Goal: Information Seeking & Learning: Learn about a topic

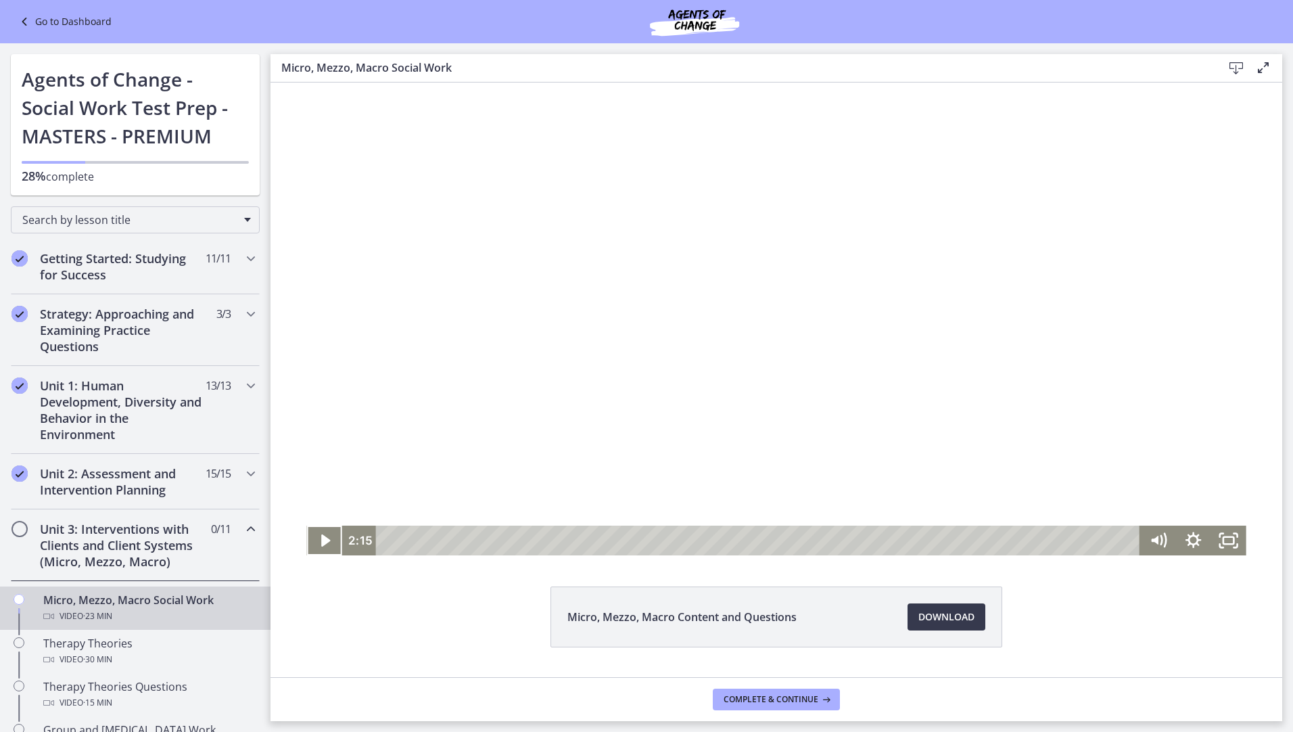
scroll to position [35, 0]
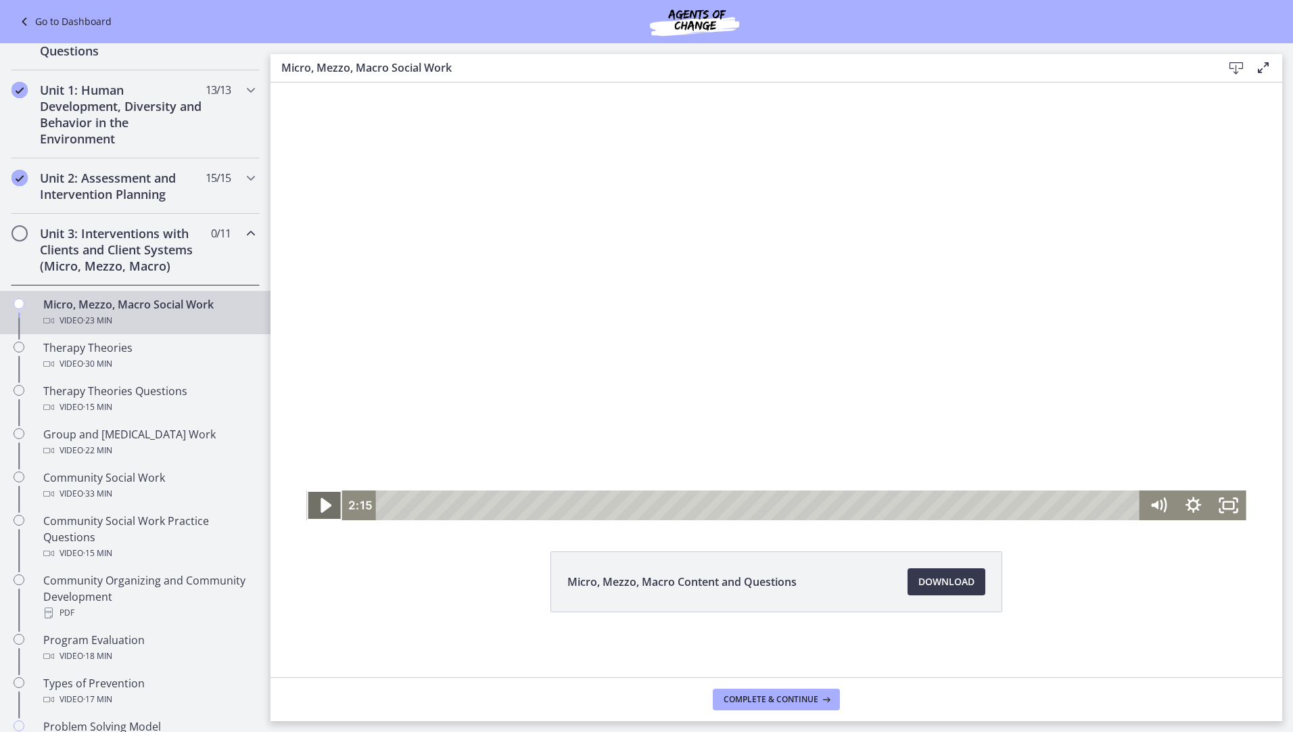
click at [325, 503] on icon "Play Video" at bounding box center [325, 506] width 42 height 36
click at [313, 509] on icon "Pause" at bounding box center [323, 505] width 35 height 30
click at [326, 507] on icon "Play Video" at bounding box center [325, 505] width 35 height 30
click at [321, 511] on icon "Pause" at bounding box center [324, 506] width 42 height 36
click at [313, 505] on icon "Play Video" at bounding box center [325, 506] width 42 height 36
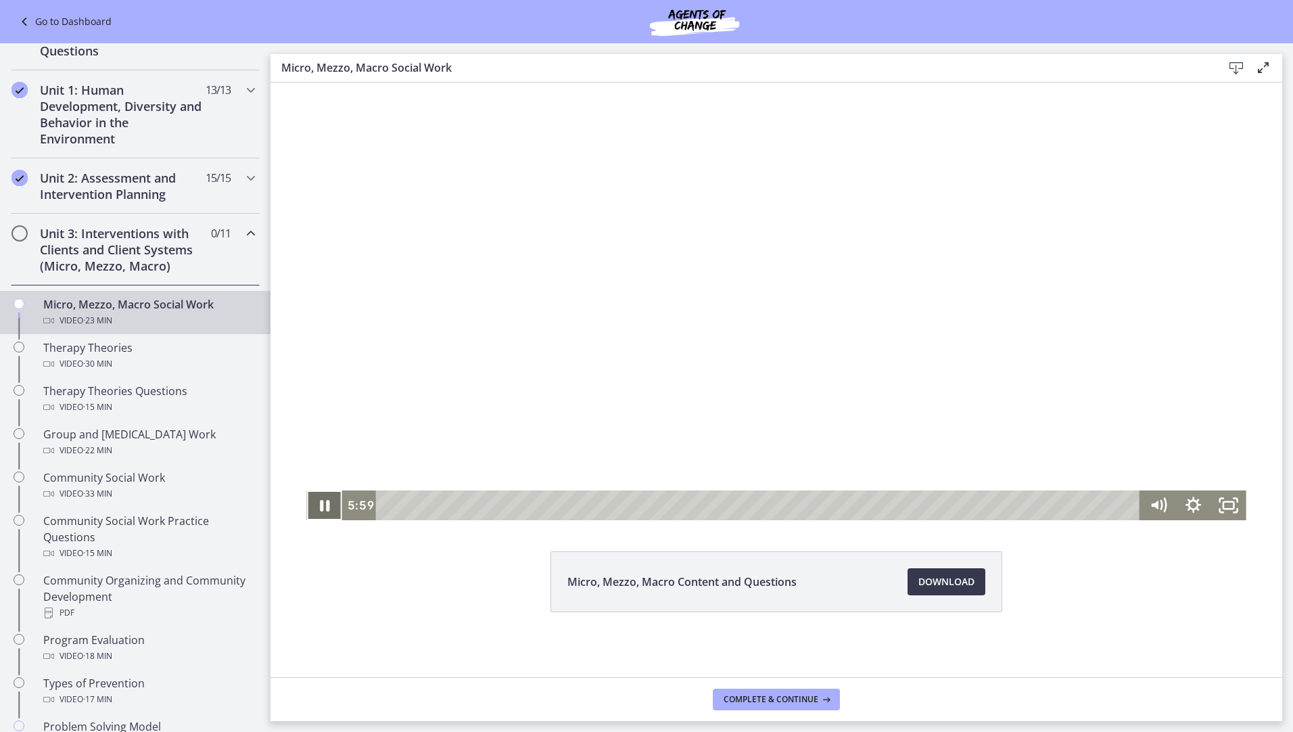
click at [325, 508] on icon "Pause" at bounding box center [323, 505] width 35 height 30
click at [325, 508] on icon "Play Video" at bounding box center [325, 505] width 35 height 30
click at [319, 507] on icon "Pause" at bounding box center [324, 506] width 42 height 36
click at [321, 511] on icon "Play Video" at bounding box center [325, 505] width 35 height 30
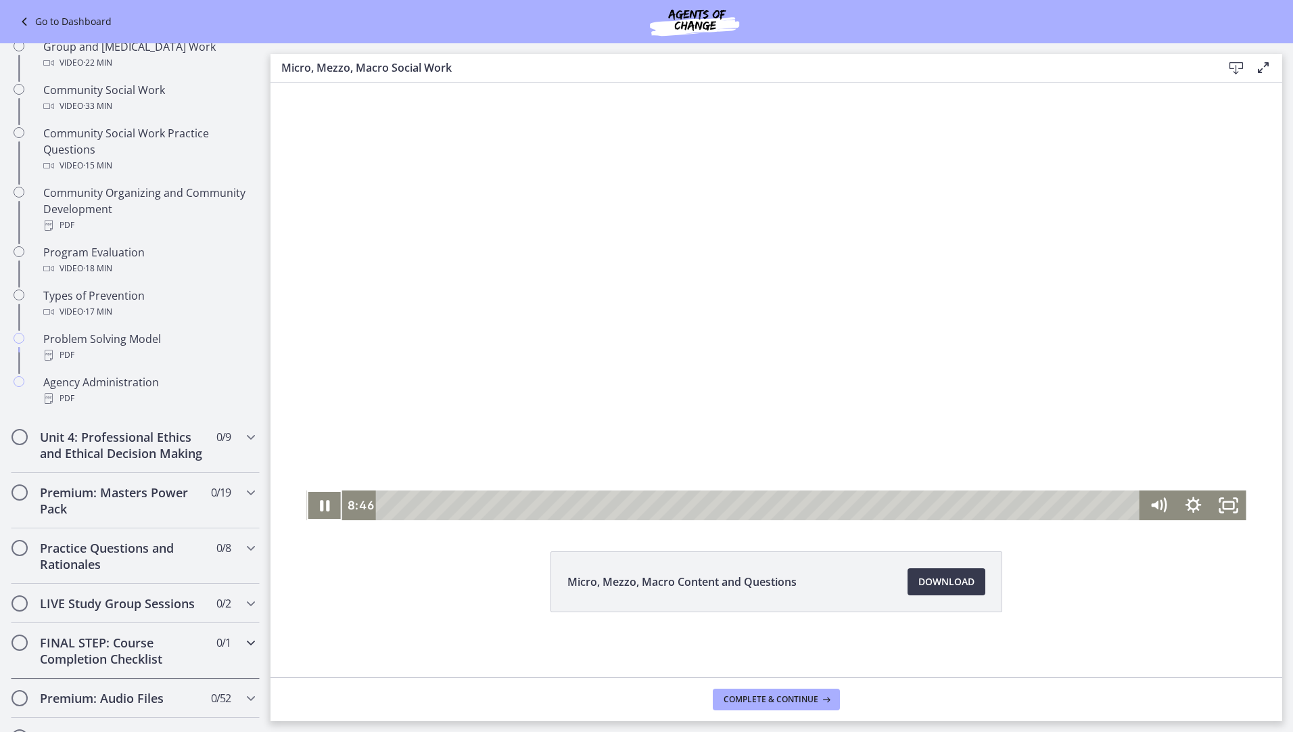
scroll to position [701, 0]
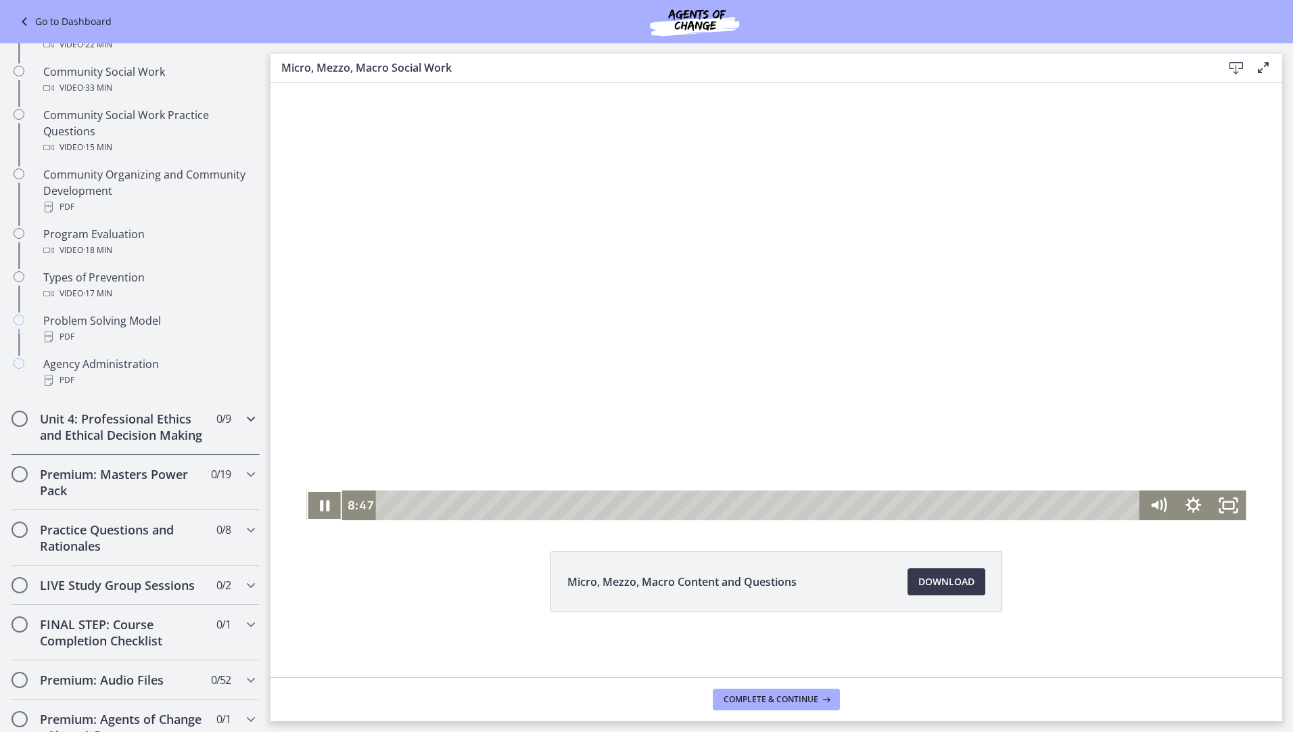
click at [243, 421] on icon "Chapters" at bounding box center [251, 419] width 16 height 16
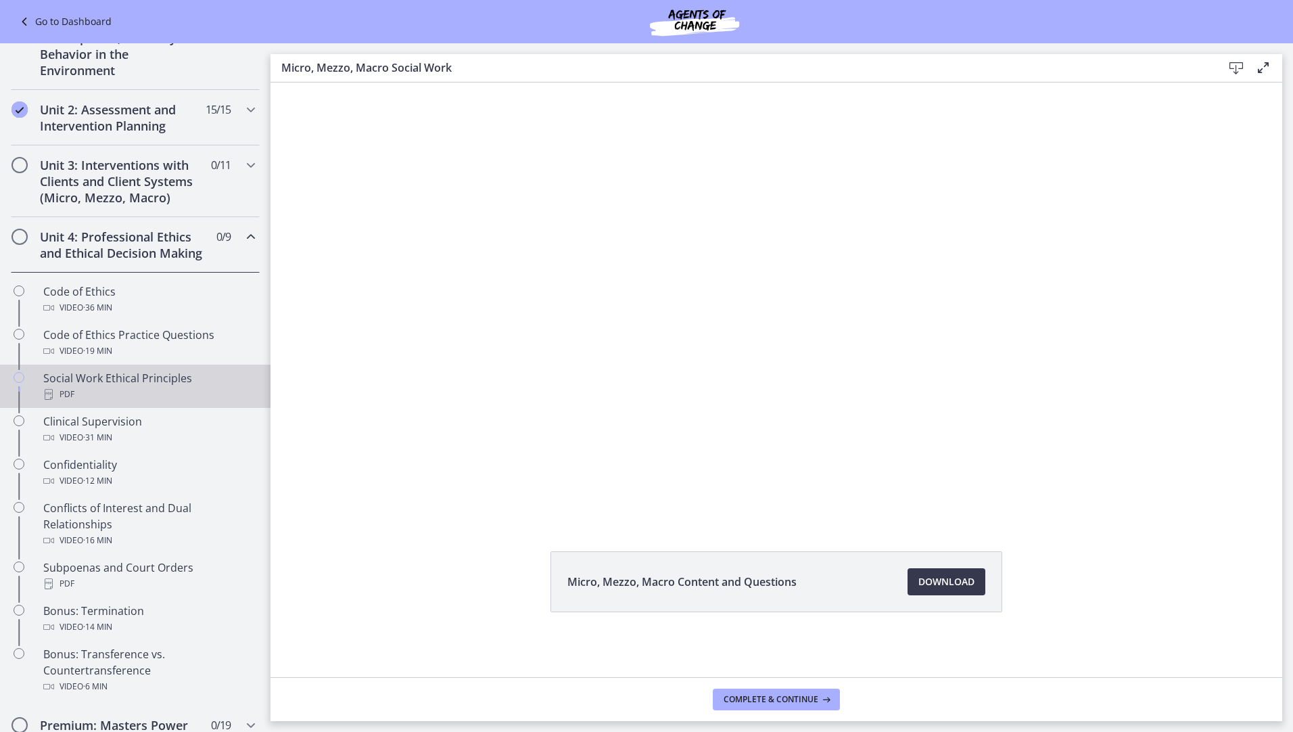
scroll to position [363, 0]
click at [250, 229] on div "Unit 4: Professional Ethics and Ethical Decision Making 0 / 9 Completed" at bounding box center [135, 245] width 271 height 55
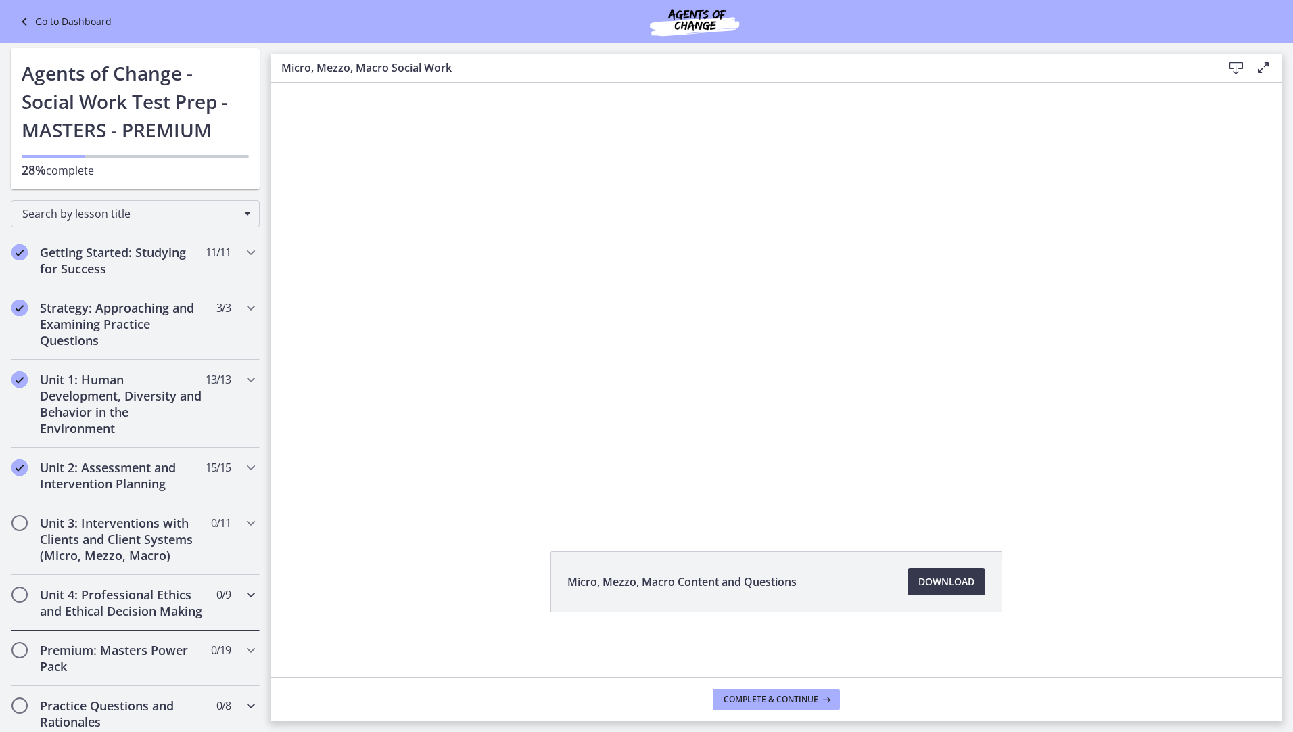
scroll to position [0, 0]
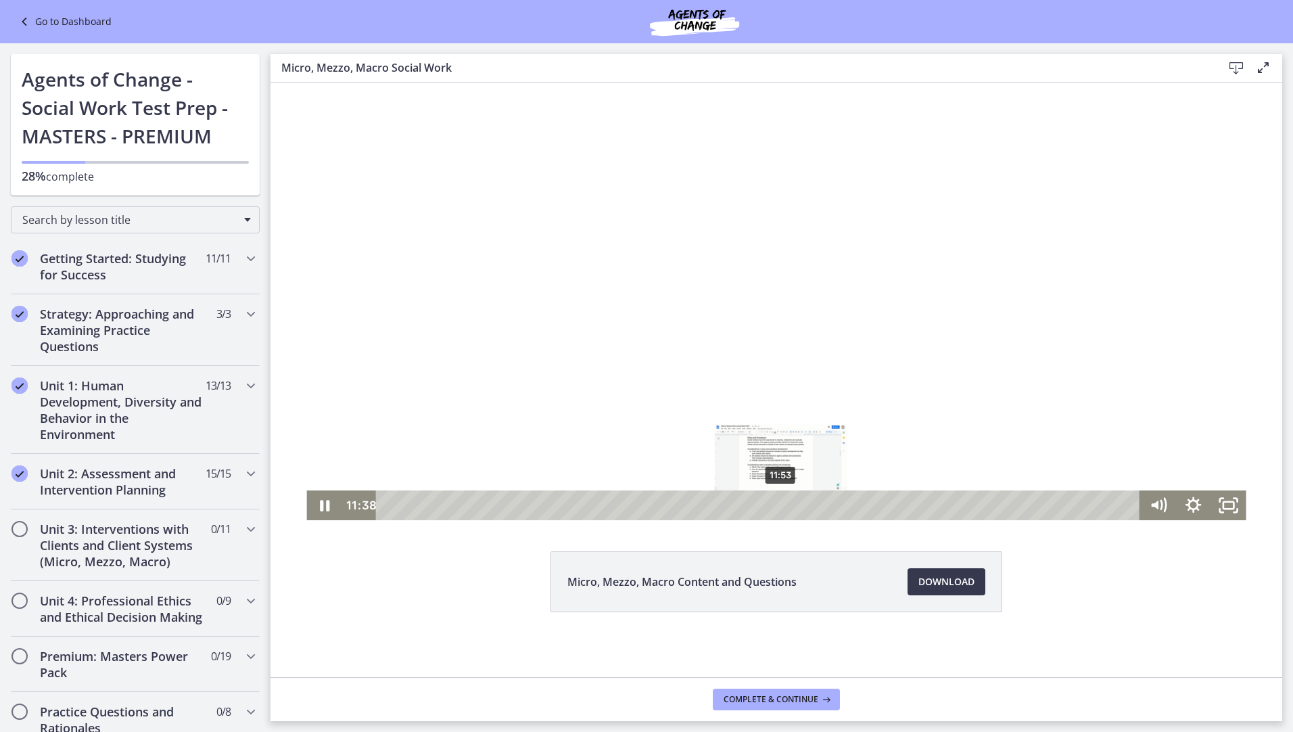
click at [776, 505] on div "11:53" at bounding box center [760, 505] width 743 height 30
click at [790, 505] on div "12:18" at bounding box center [760, 505] width 743 height 30
click at [806, 505] on div "12:44" at bounding box center [760, 505] width 743 height 30
click at [319, 502] on icon "Pause" at bounding box center [323, 505] width 35 height 30
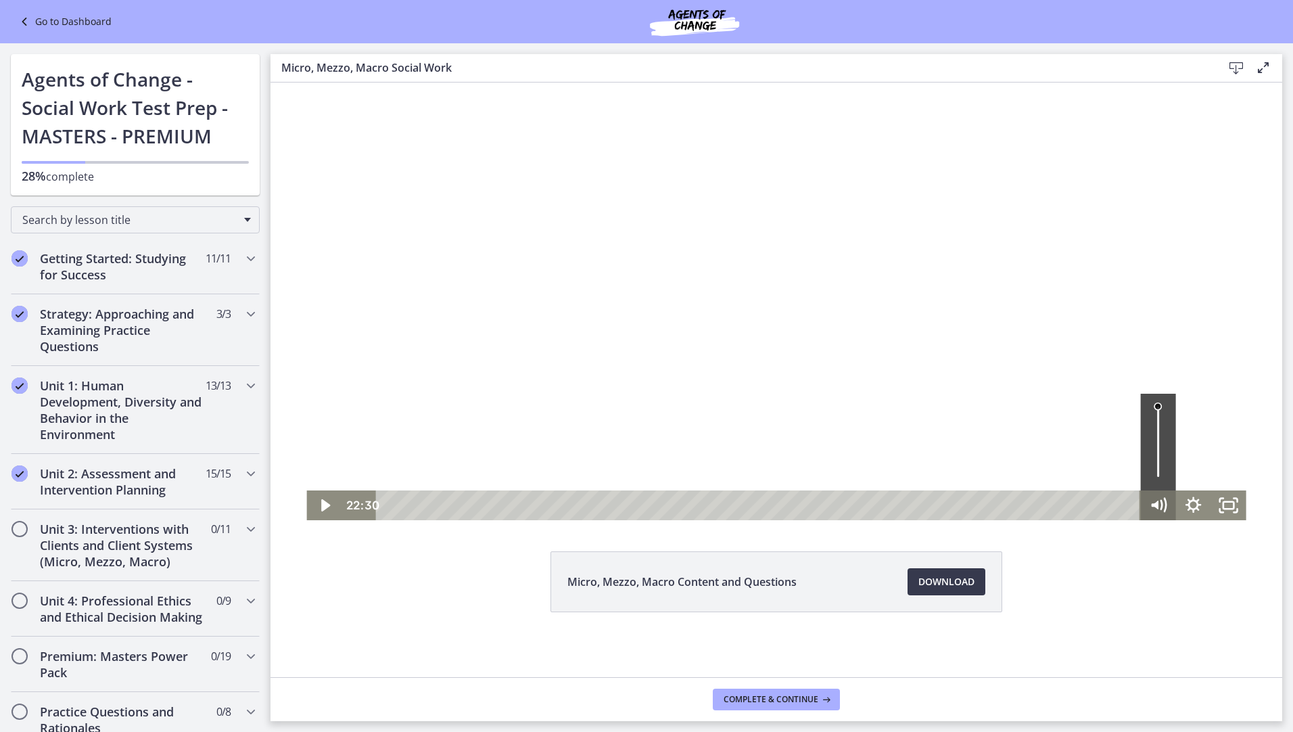
drag, startPoint x: 839, startPoint y: 507, endPoint x: 1150, endPoint y: 507, distance: 311.1
click at [1150, 507] on div "22:30 22:30" at bounding box center [775, 505] width 939 height 30
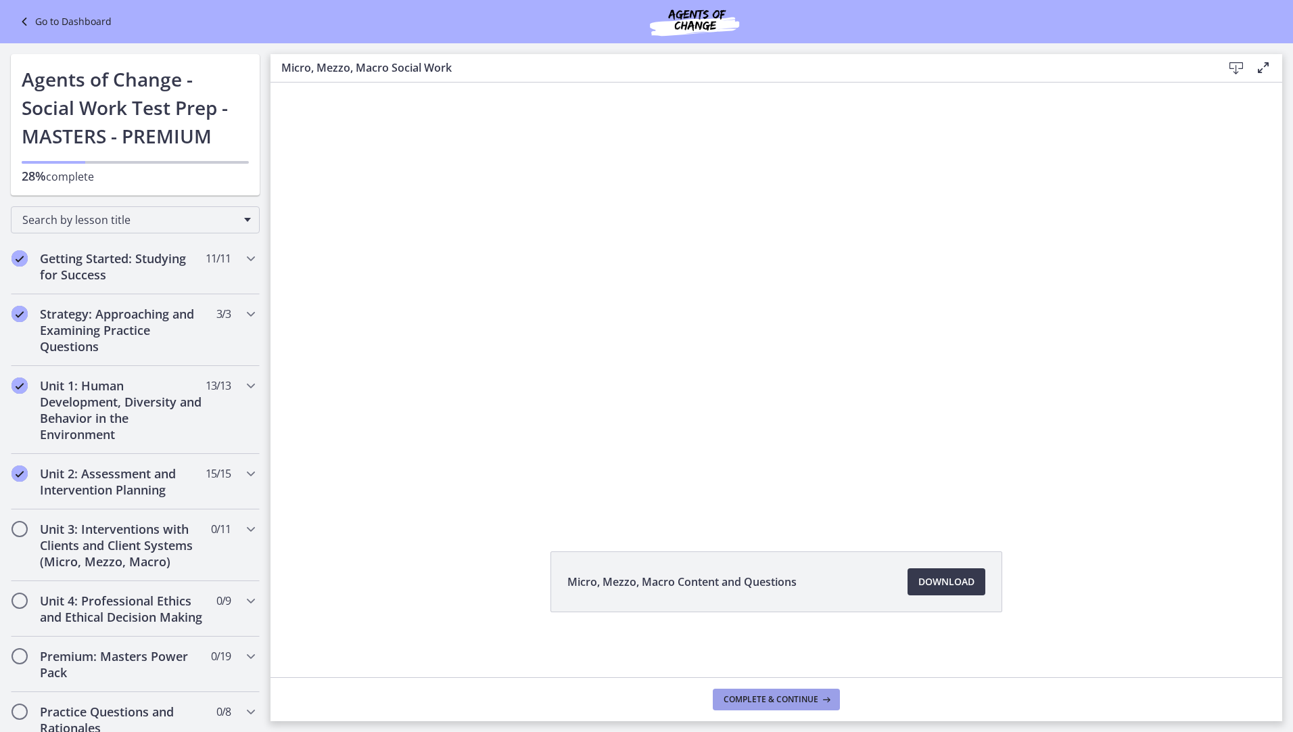
click at [792, 695] on span "Complete & continue" at bounding box center [771, 699] width 95 height 11
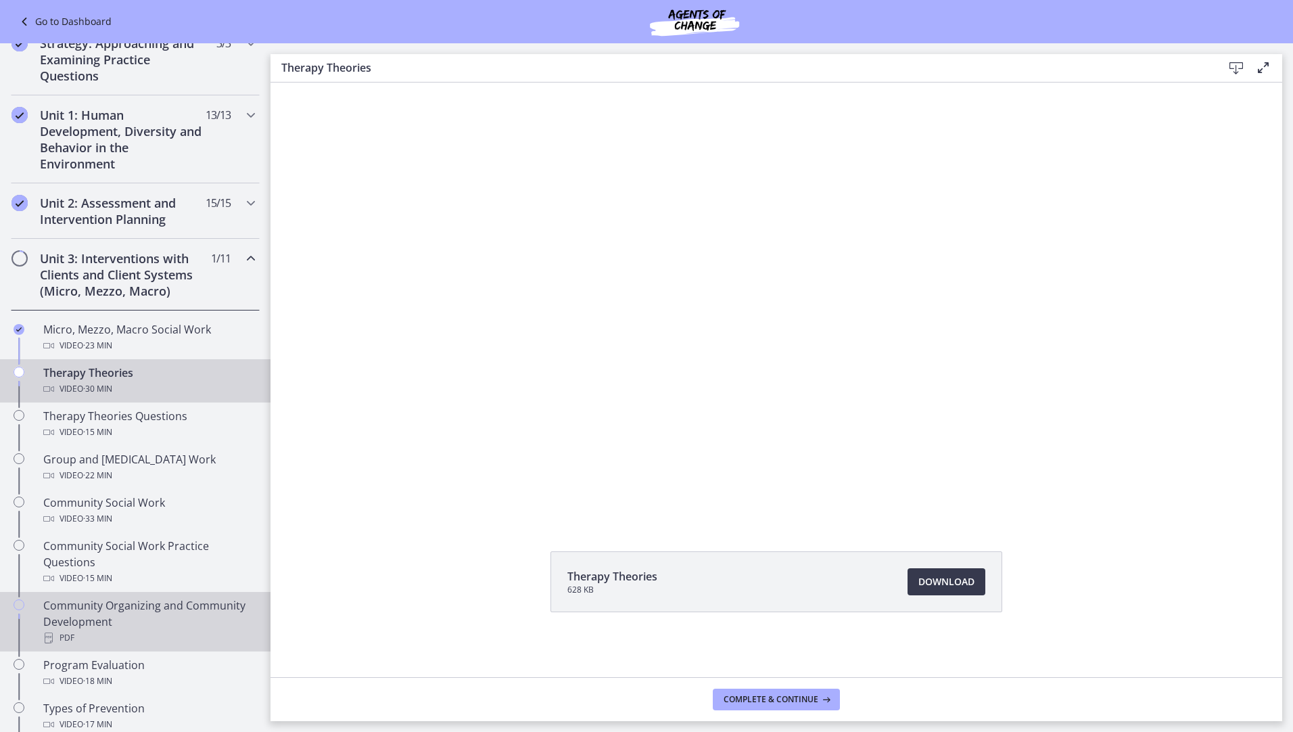
scroll to position [541, 0]
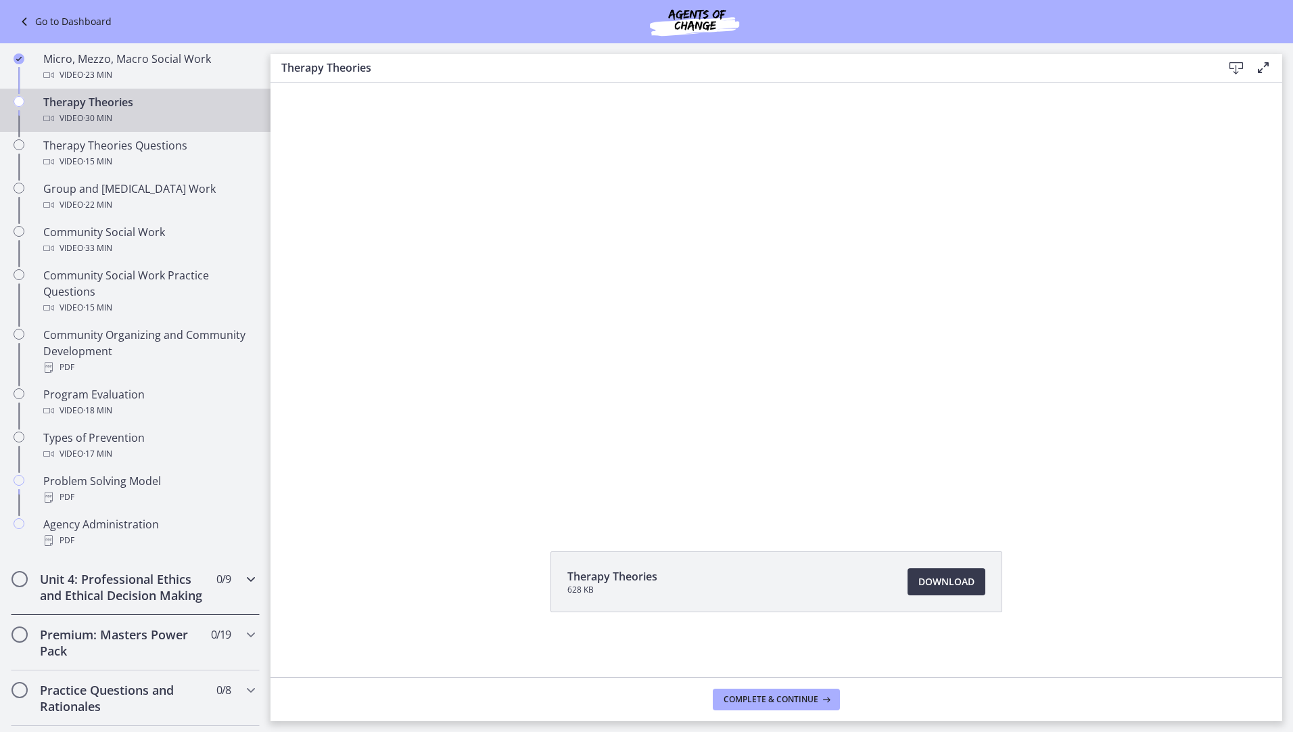
click at [243, 578] on icon "Chapters" at bounding box center [251, 579] width 16 height 16
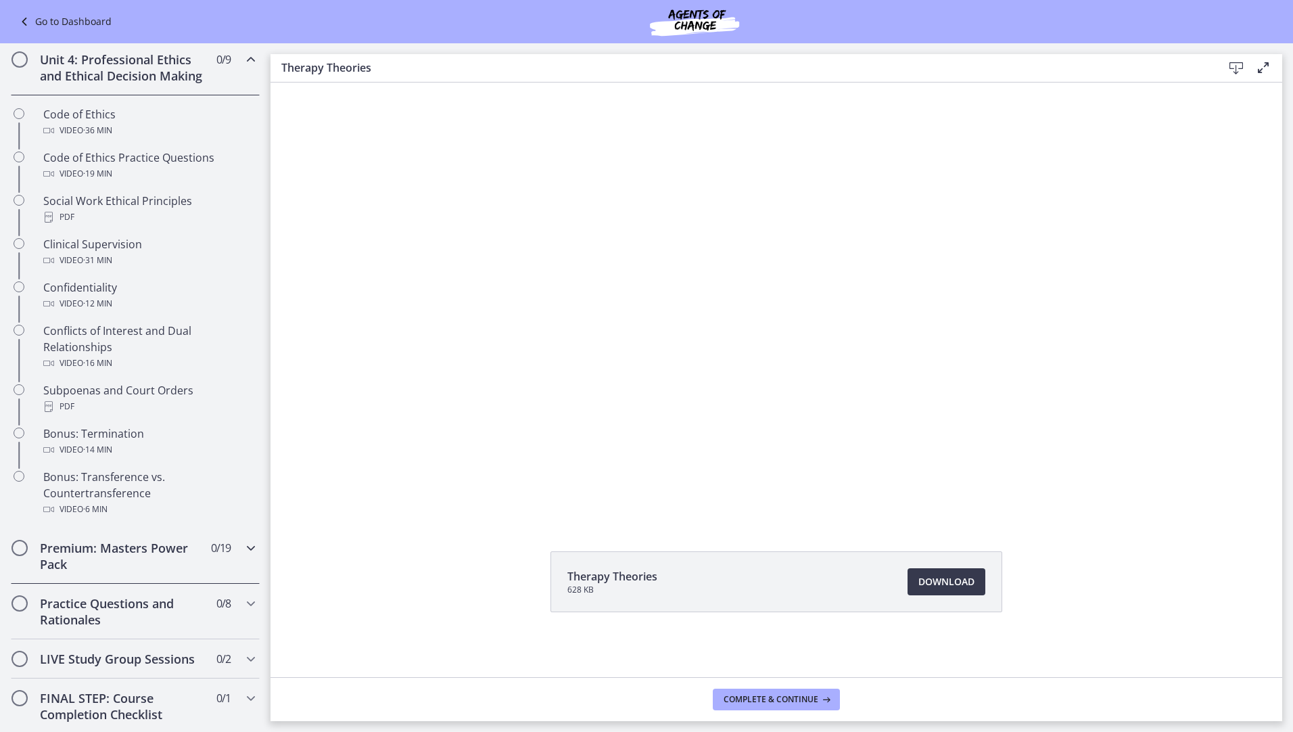
click at [243, 556] on icon "Chapters" at bounding box center [251, 548] width 16 height 16
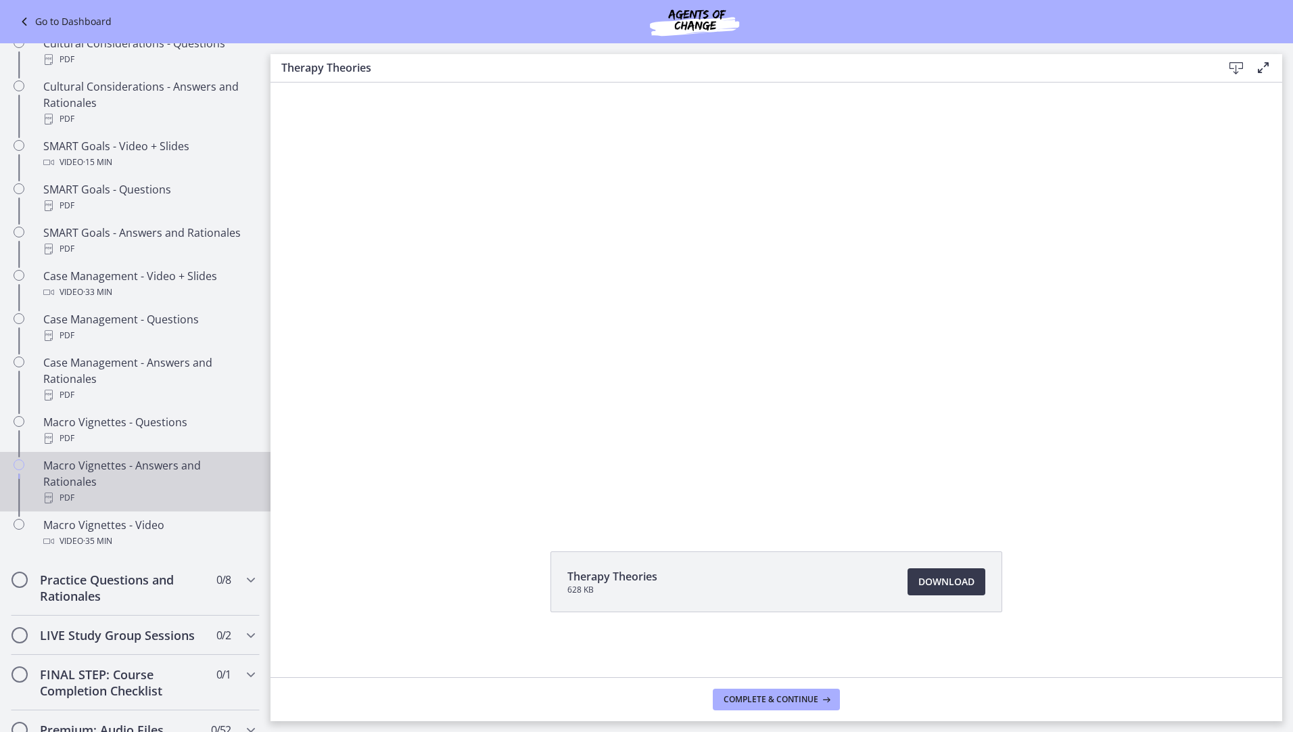
scroll to position [1082, 0]
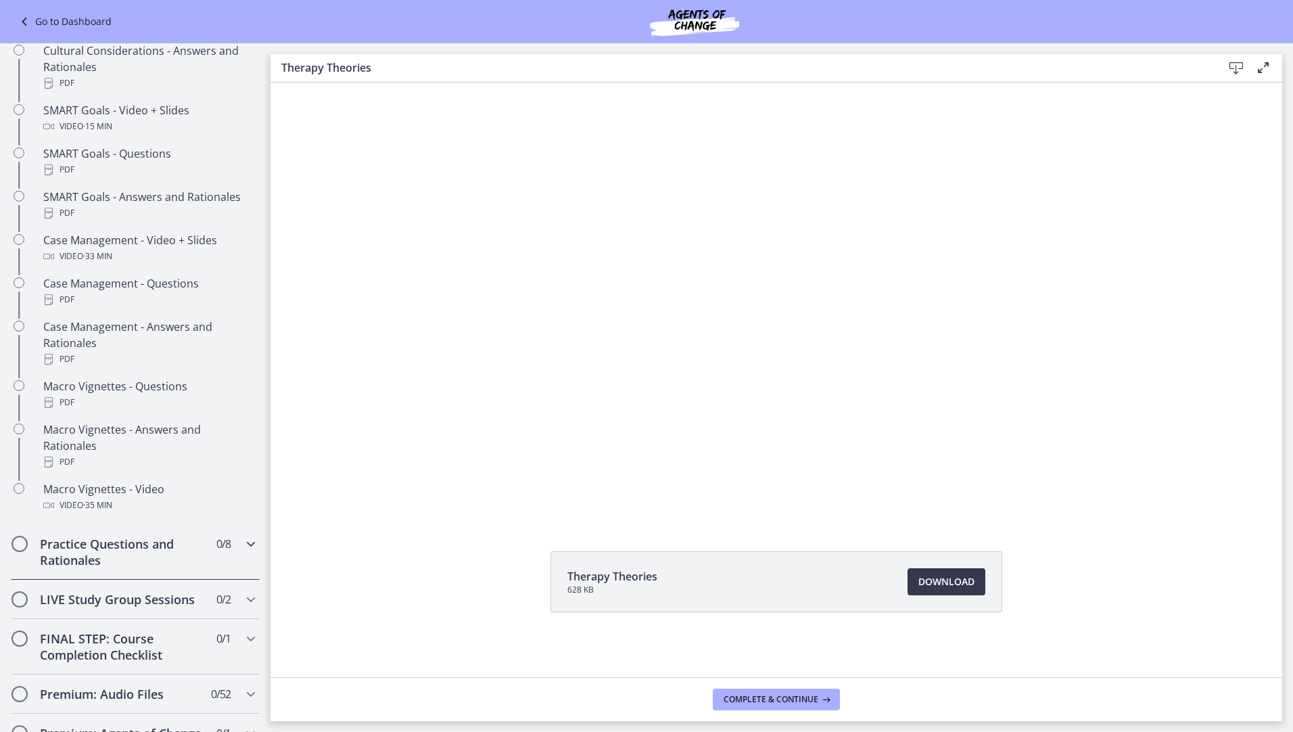
click at [243, 552] on icon "Chapters" at bounding box center [251, 544] width 16 height 16
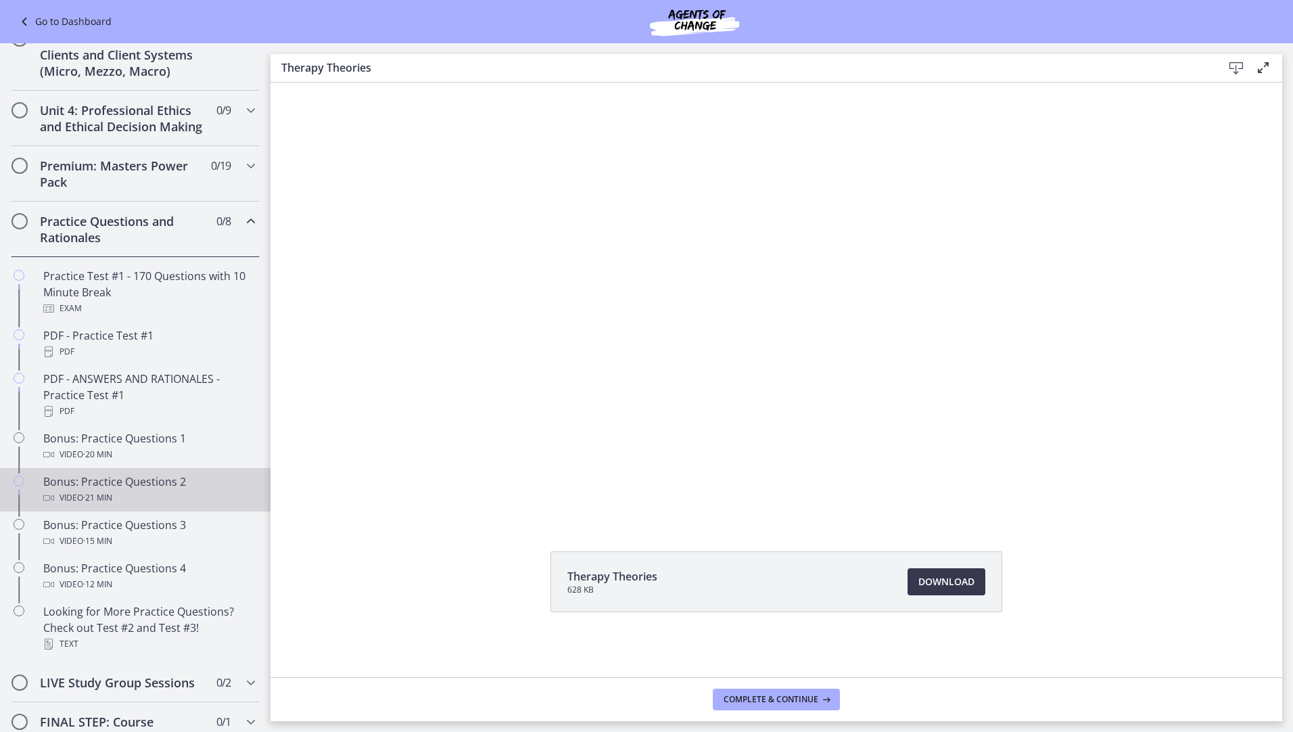
scroll to position [486, 0]
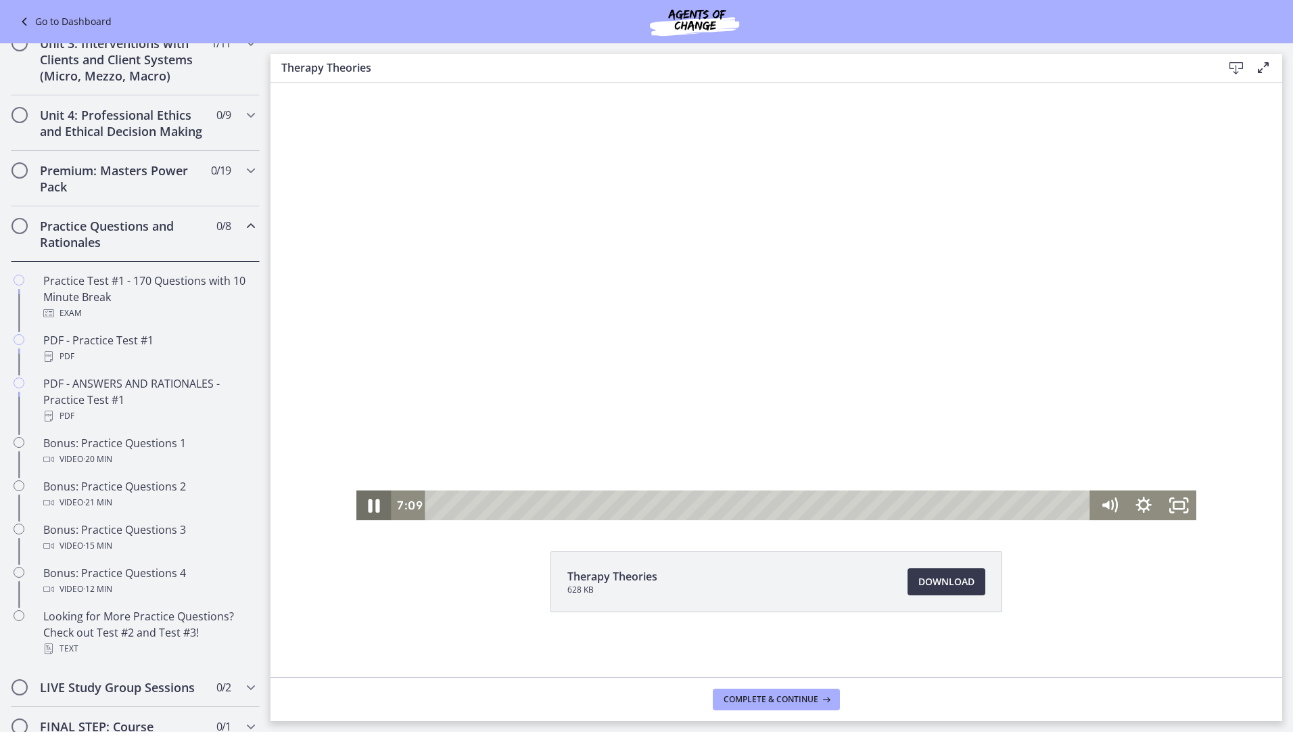
click at [363, 502] on icon "Pause" at bounding box center [373, 506] width 42 height 36
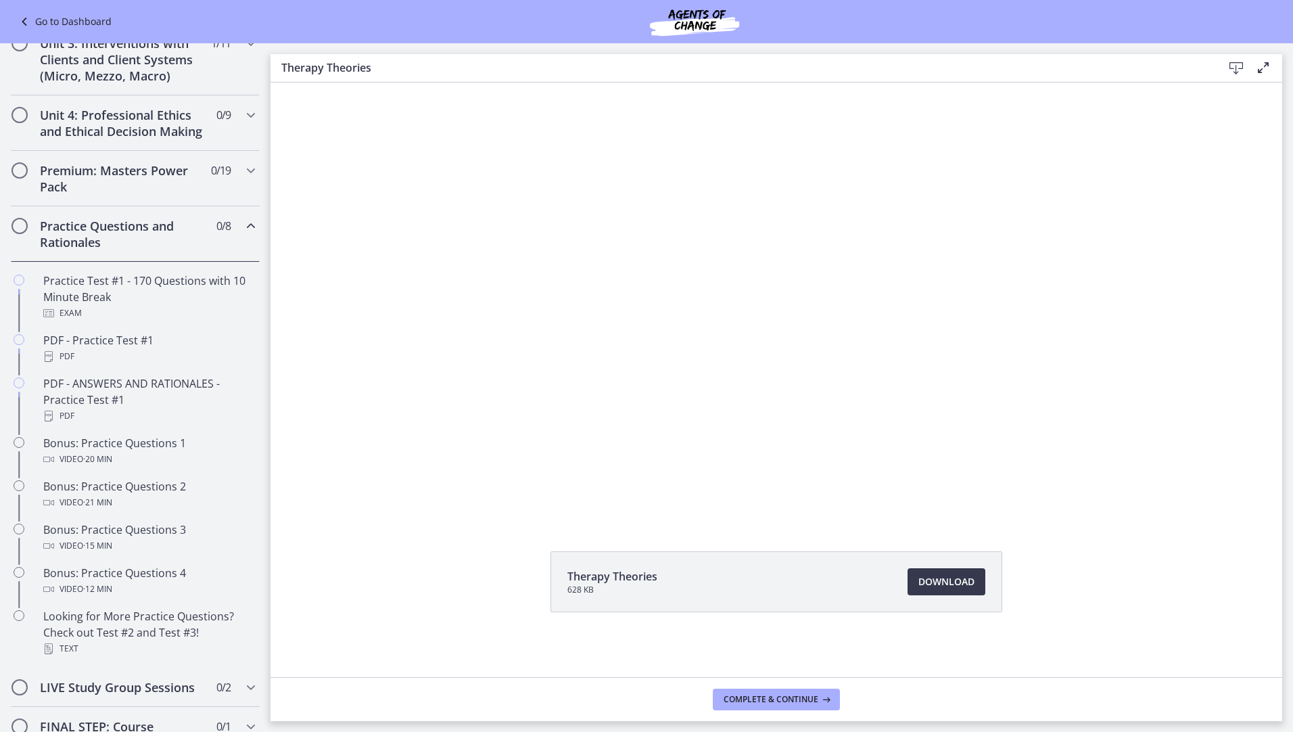
click at [356, 490] on button "Play Video" at bounding box center [373, 505] width 35 height 30
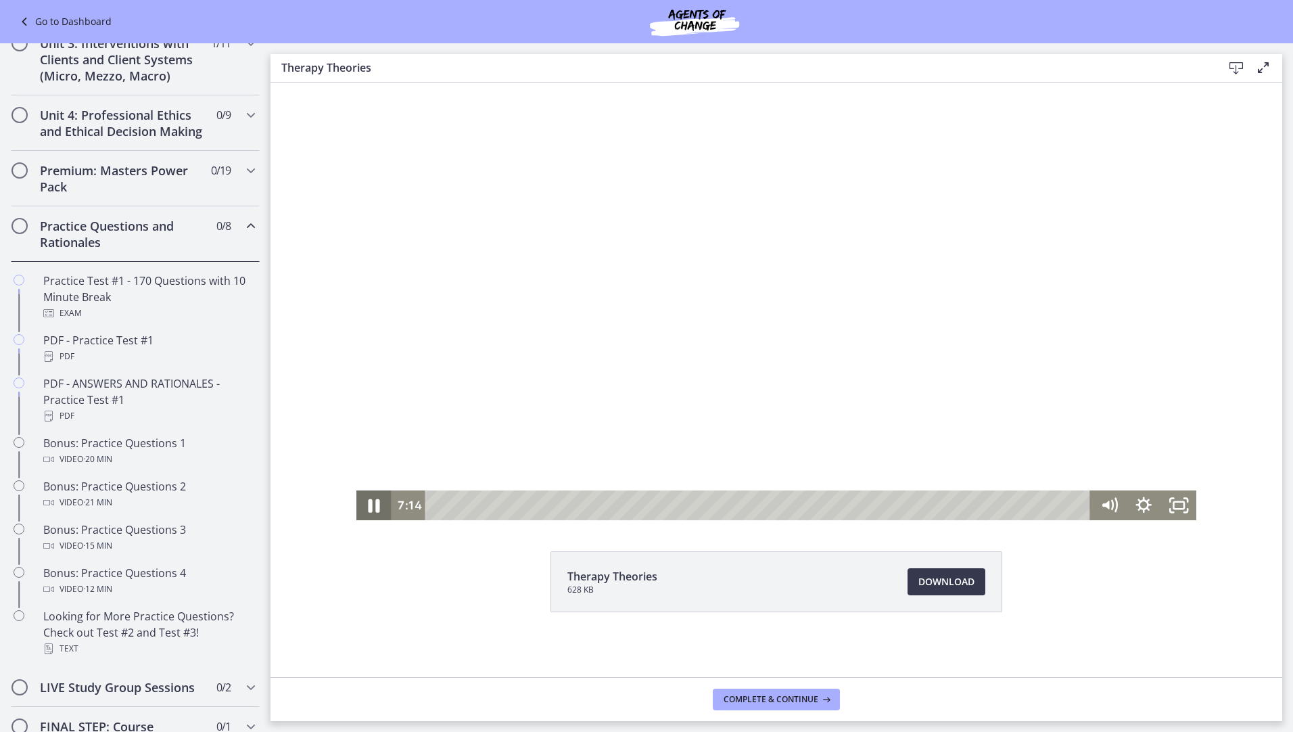
click at [369, 504] on icon "Pause" at bounding box center [373, 506] width 42 height 36
click at [371, 509] on icon "Play Video" at bounding box center [375, 505] width 9 height 12
click at [371, 503] on icon "Pause" at bounding box center [373, 505] width 9 height 11
click at [371, 510] on icon "Play Video" at bounding box center [375, 506] width 42 height 36
drag, startPoint x: 366, startPoint y: 508, endPoint x: 635, endPoint y: 632, distance: 296.3
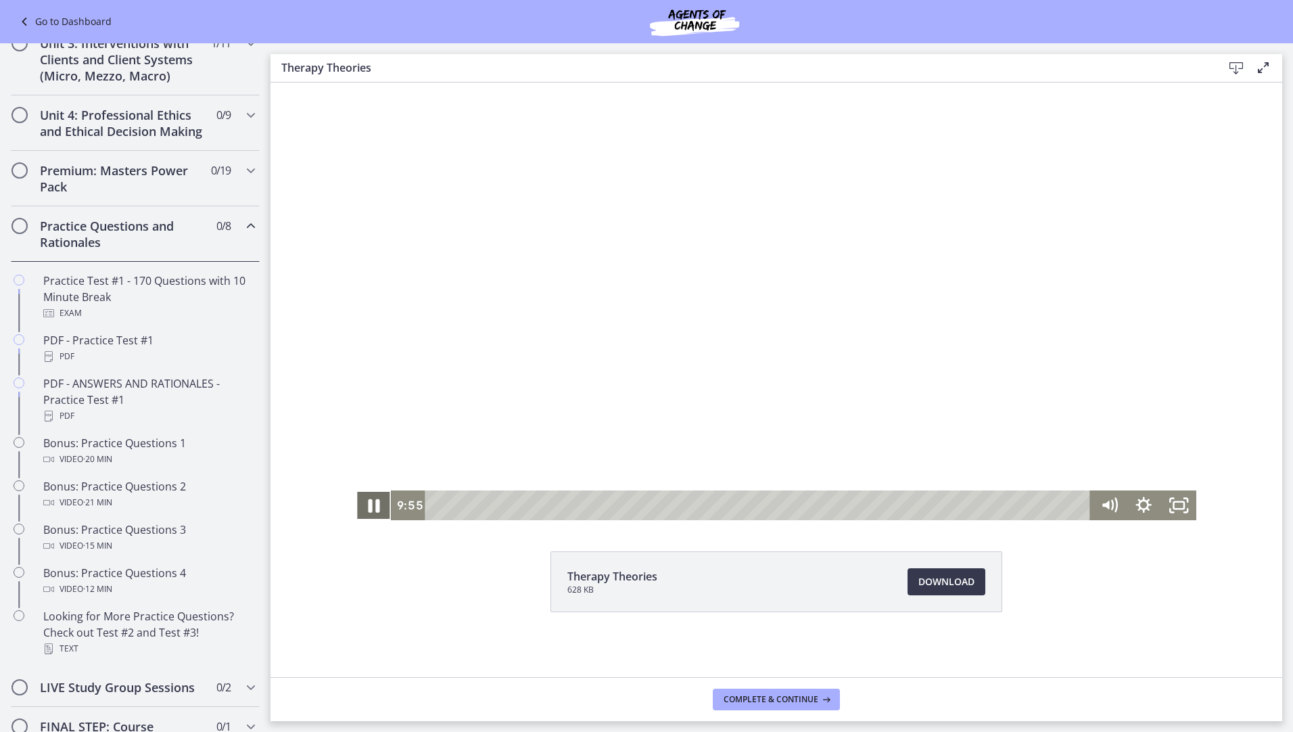
click at [369, 508] on icon "Pause" at bounding box center [374, 506] width 11 height 14
click at [362, 498] on icon "Play Video" at bounding box center [375, 506] width 42 height 36
click at [369, 504] on icon "Pause" at bounding box center [373, 506] width 42 height 36
click at [371, 507] on icon "Play Video" at bounding box center [375, 505] width 9 height 12
click at [370, 510] on icon "Pause" at bounding box center [373, 505] width 35 height 30
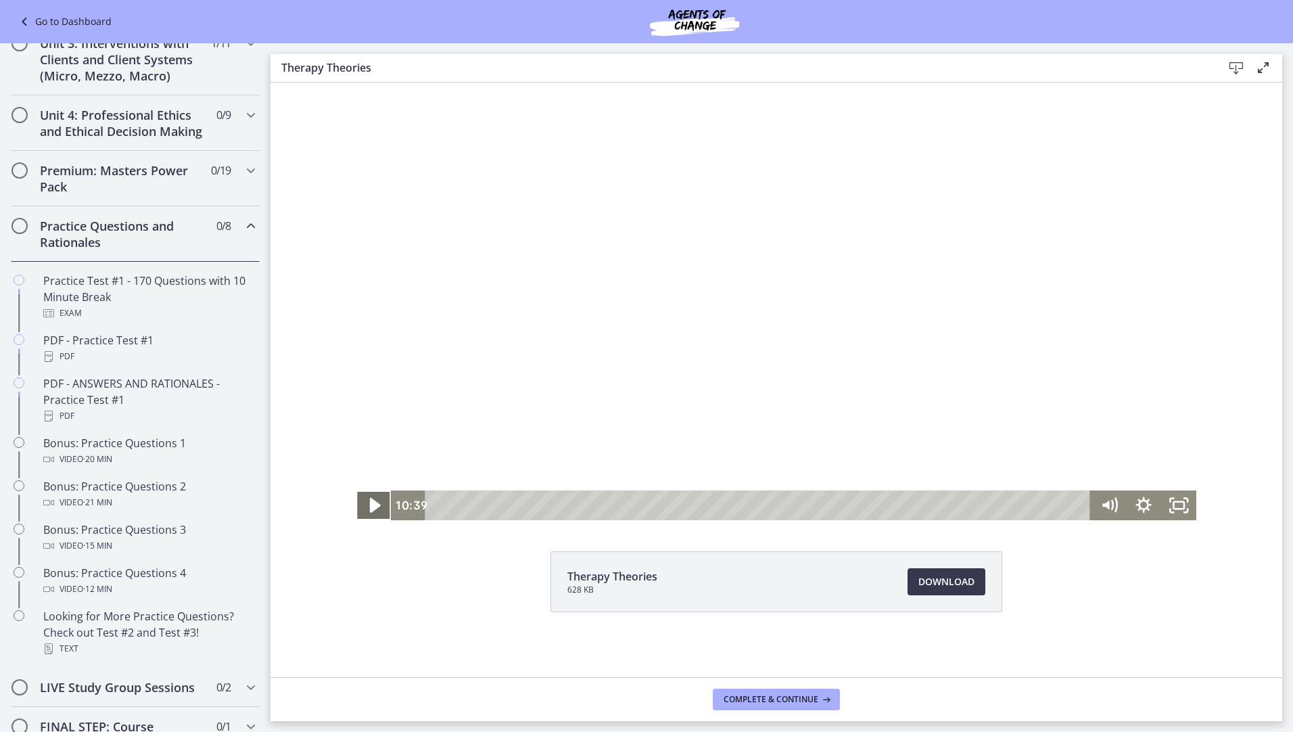
click at [374, 505] on icon "Play Video" at bounding box center [375, 505] width 11 height 15
click at [369, 509] on icon "Pause" at bounding box center [373, 505] width 9 height 11
click at [359, 497] on icon "Play Video" at bounding box center [375, 506] width 42 height 36
click at [374, 505] on icon "Pause" at bounding box center [373, 506] width 42 height 36
click at [365, 511] on icon "Play Video" at bounding box center [375, 505] width 35 height 30
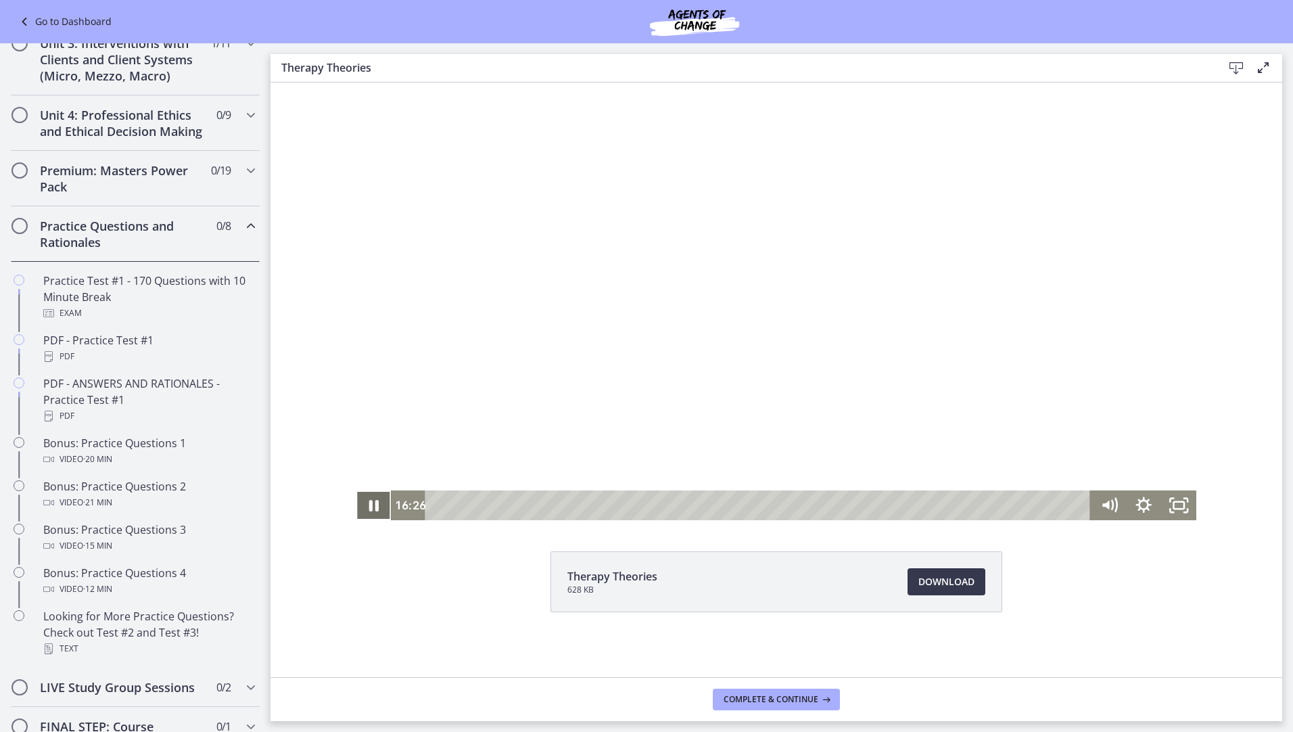
click at [369, 509] on icon "Pause" at bounding box center [373, 505] width 9 height 11
click at [375, 504] on icon "Play Video" at bounding box center [375, 506] width 42 height 36
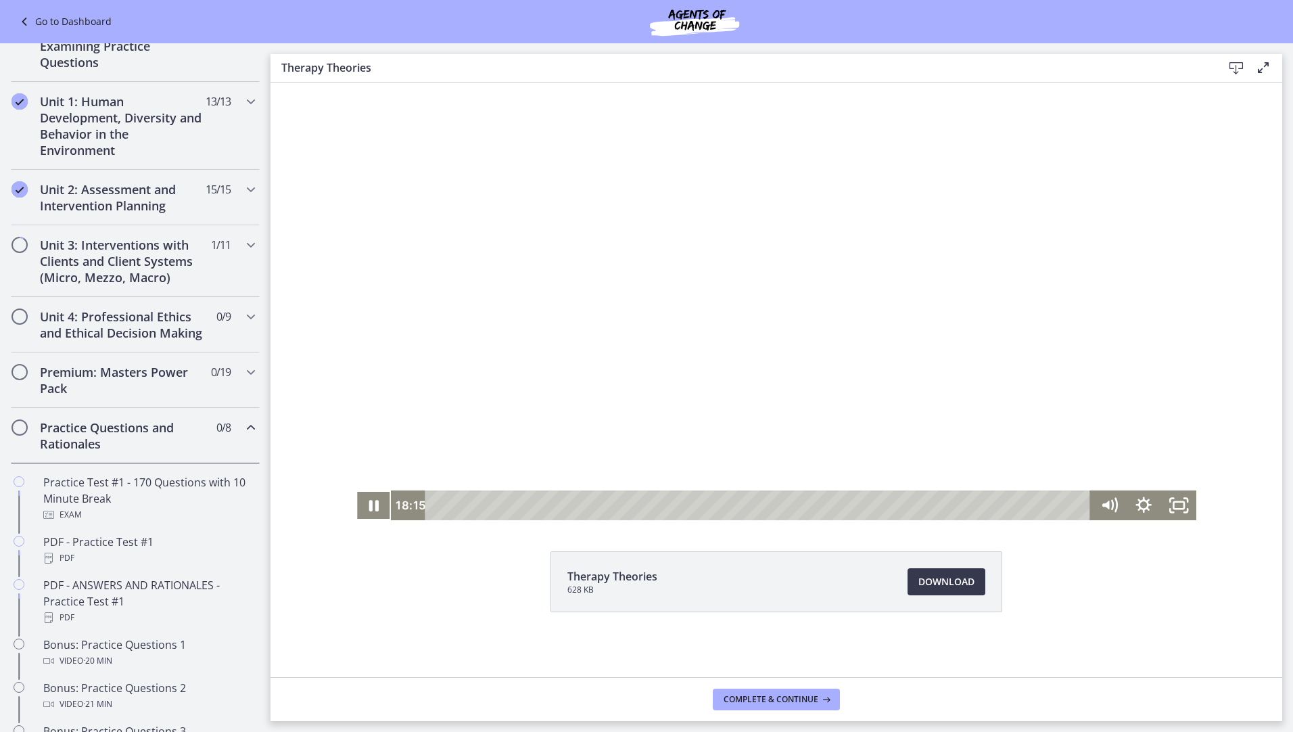
scroll to position [283, 0]
click at [243, 246] on icon "Chapters" at bounding box center [251, 246] width 16 height 16
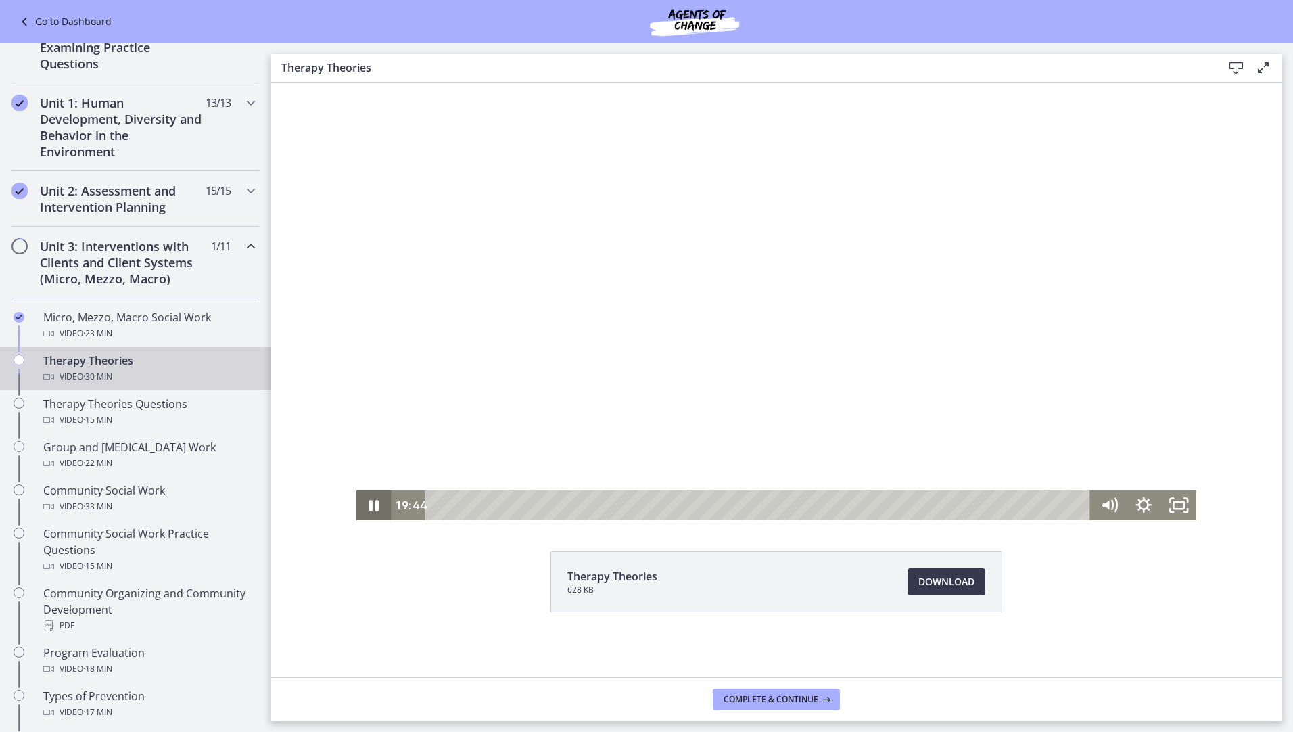
click at [378, 508] on icon "Pause" at bounding box center [373, 505] width 35 height 30
click at [367, 500] on icon "Play Video" at bounding box center [375, 505] width 35 height 30
click at [360, 519] on icon "Pause" at bounding box center [373, 505] width 35 height 30
click at [375, 509] on icon "Play Video" at bounding box center [375, 506] width 42 height 36
click at [370, 511] on icon "Pause" at bounding box center [373, 505] width 35 height 30
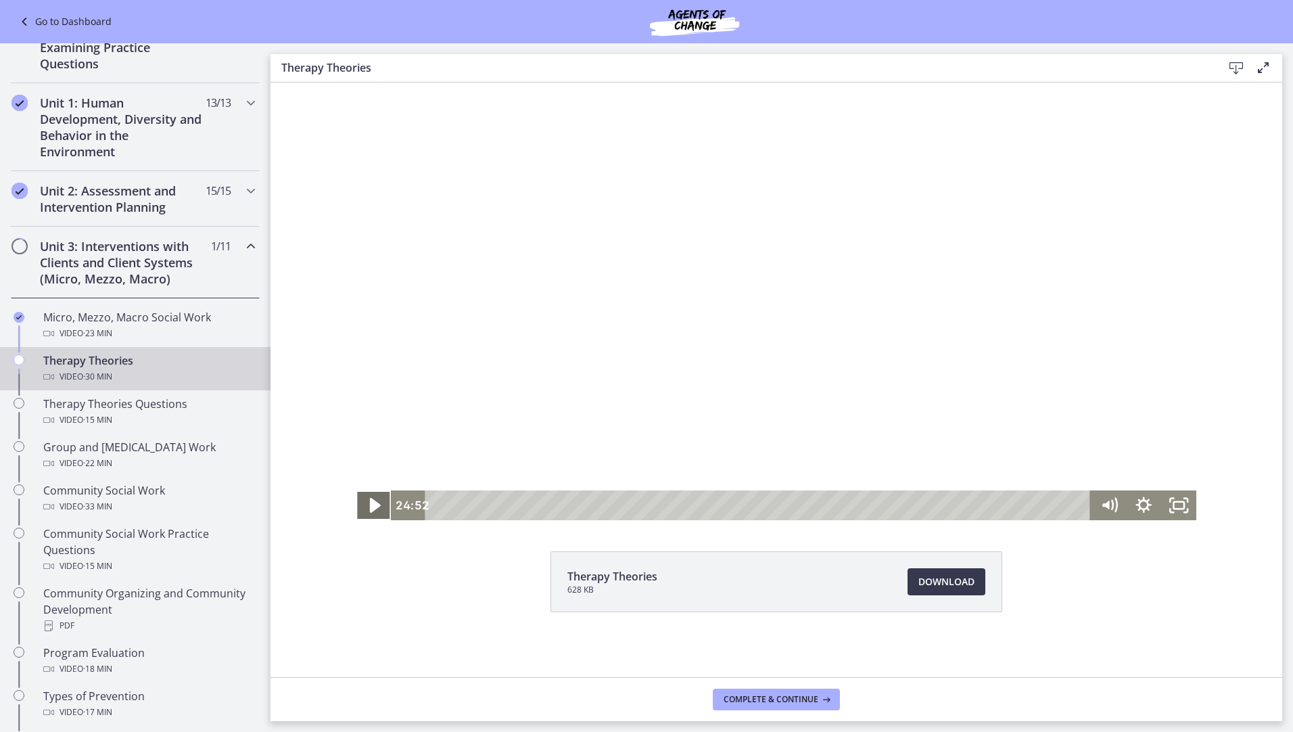
click at [377, 494] on icon "Play Video" at bounding box center [375, 506] width 42 height 36
click at [369, 503] on icon "Pause" at bounding box center [373, 505] width 9 height 11
click at [372, 505] on icon "Play Video" at bounding box center [375, 505] width 11 height 15
click at [1051, 505] on div "28:40" at bounding box center [760, 505] width 645 height 30
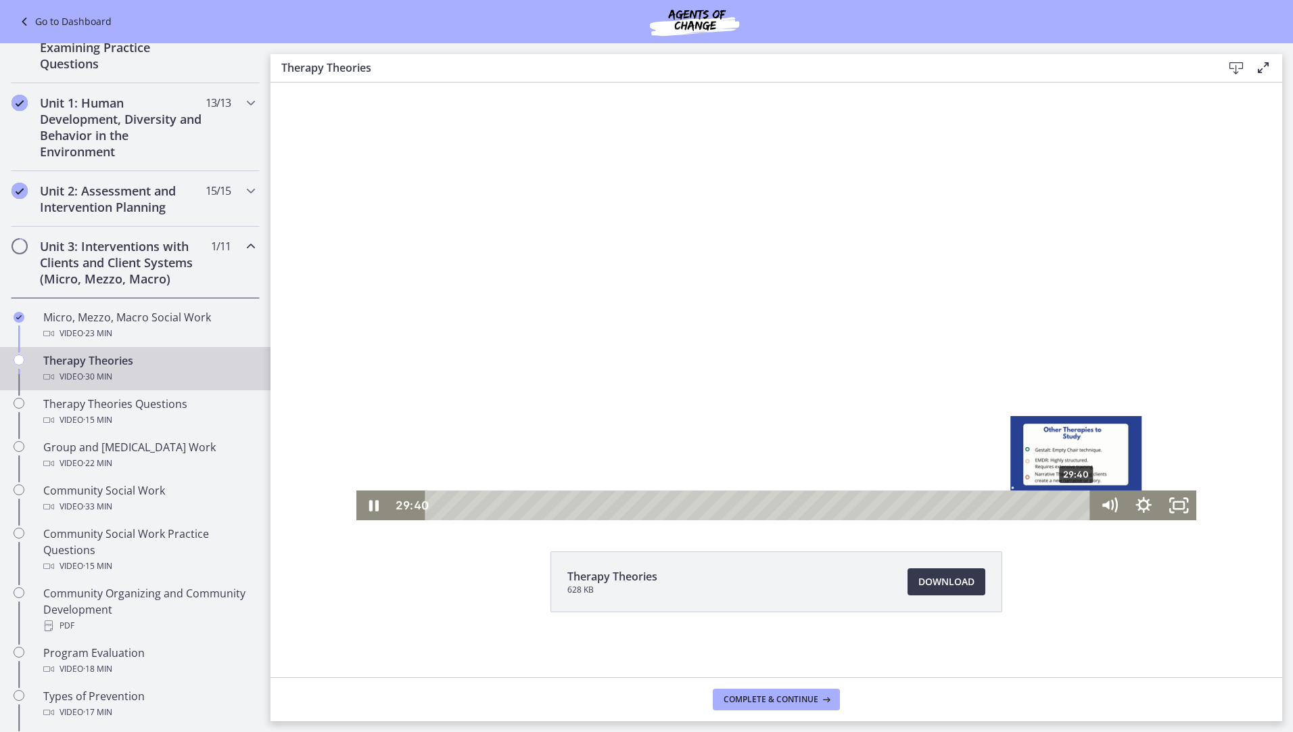
click at [1073, 505] on div "29:40" at bounding box center [760, 505] width 645 height 30
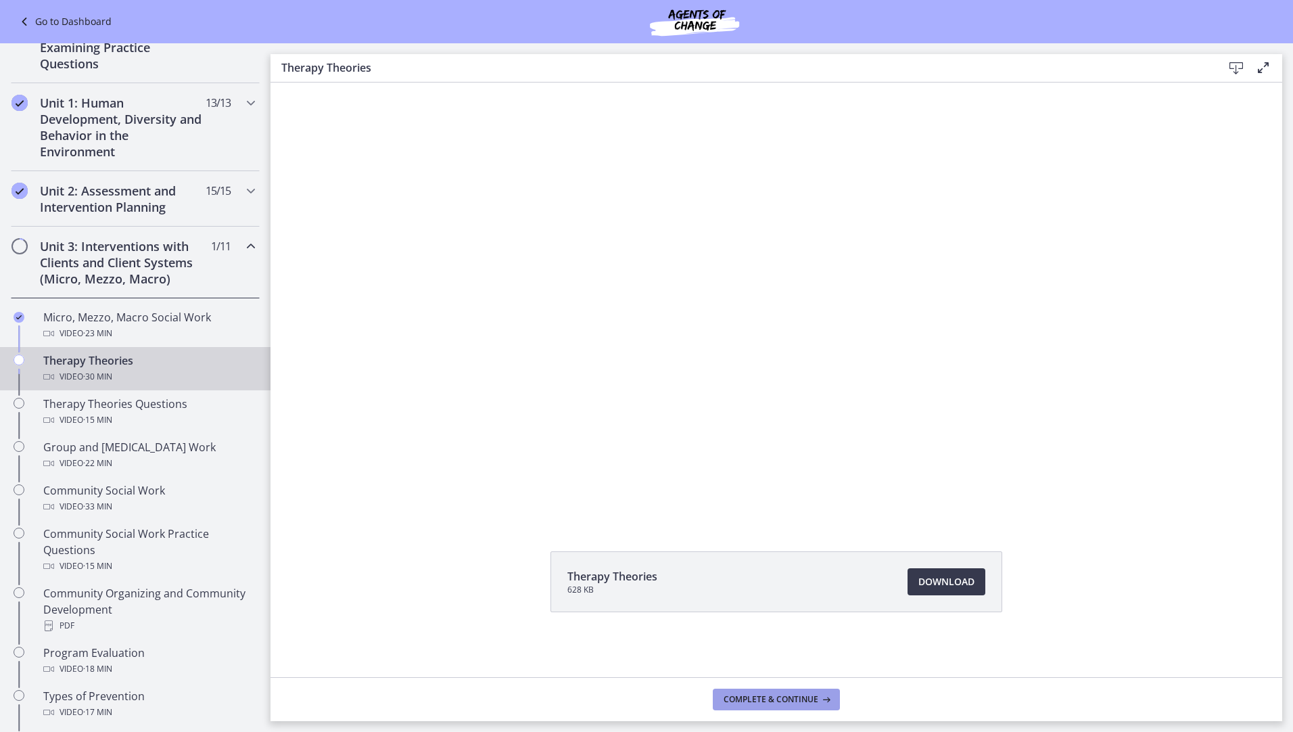
click at [806, 702] on span "Complete & continue" at bounding box center [771, 699] width 95 height 11
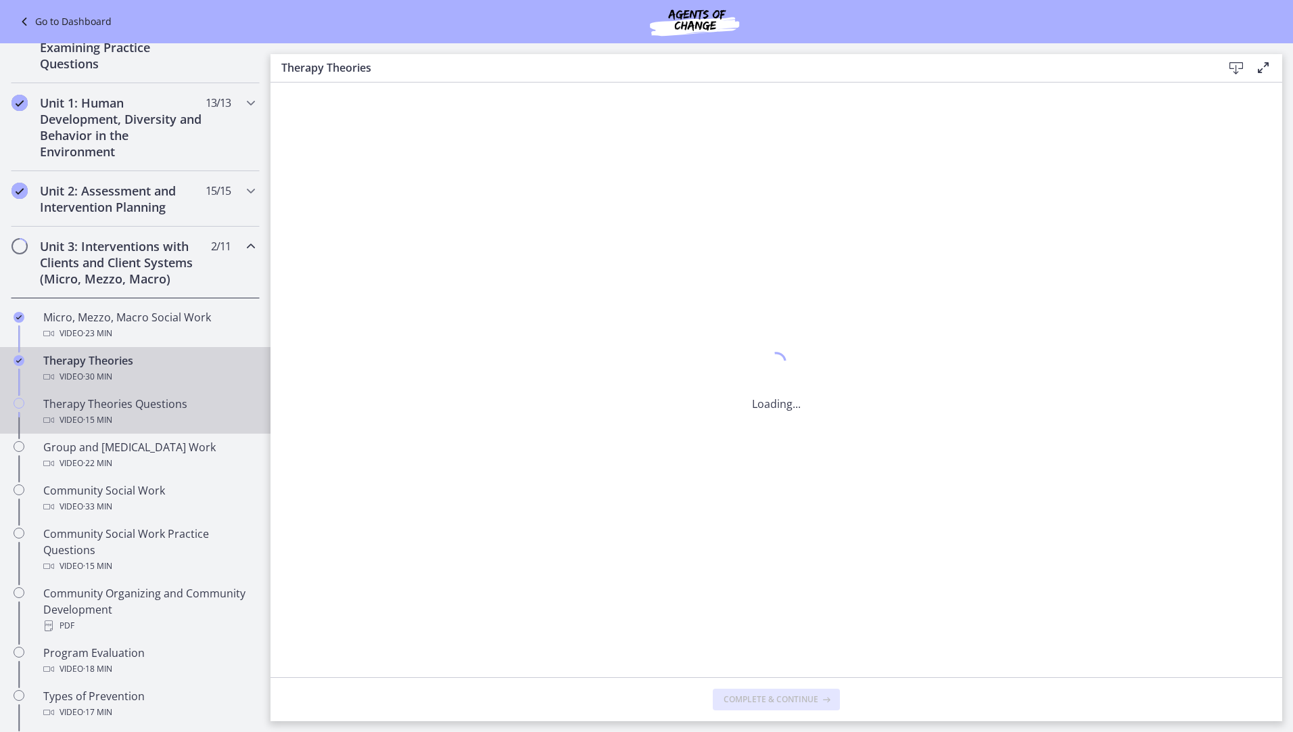
scroll to position [0, 0]
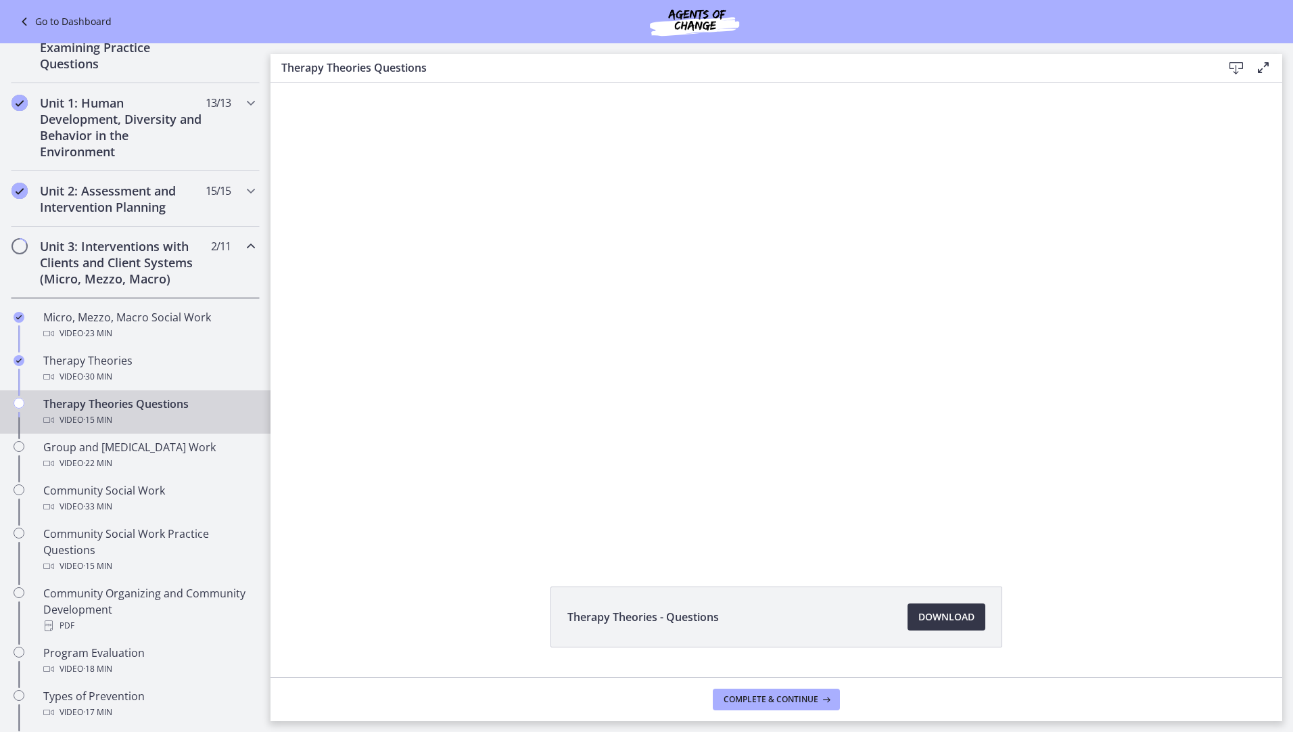
click at [948, 618] on span "Download Opens in a new window" at bounding box center [946, 617] width 56 height 16
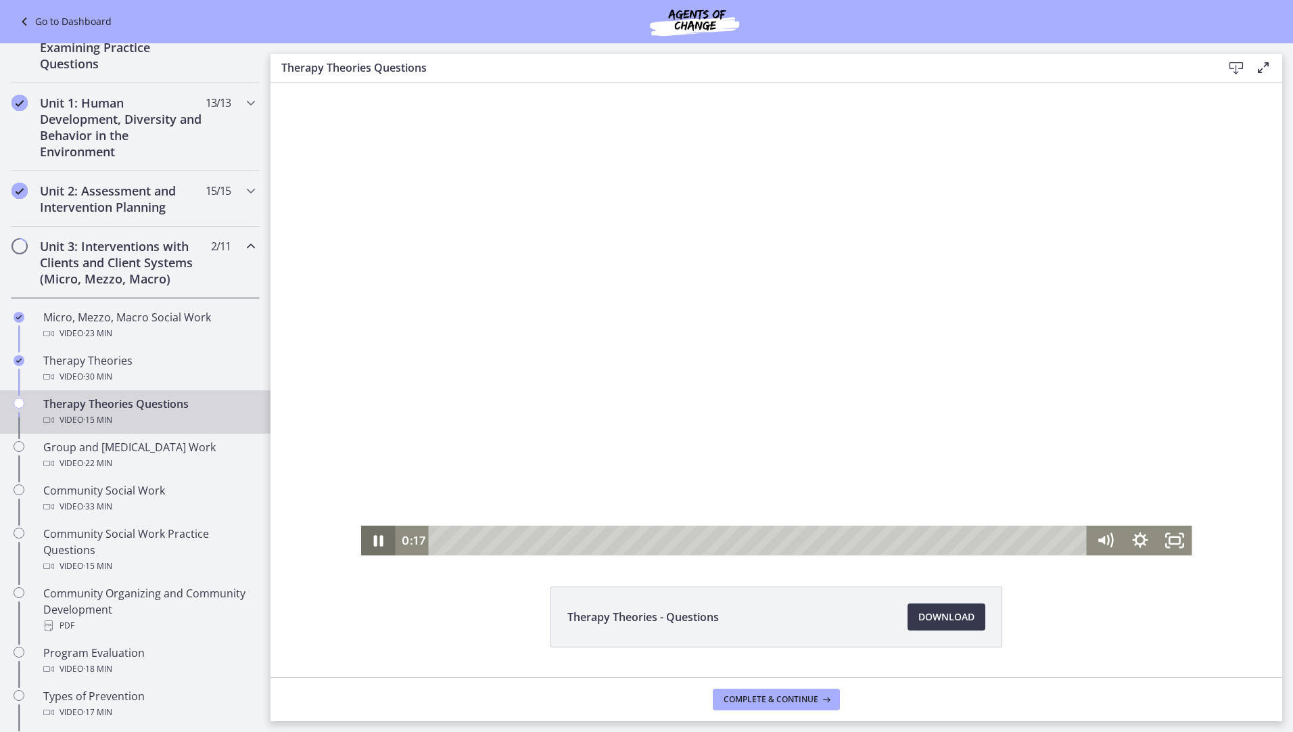
click at [367, 542] on icon "Pause" at bounding box center [377, 541] width 34 height 30
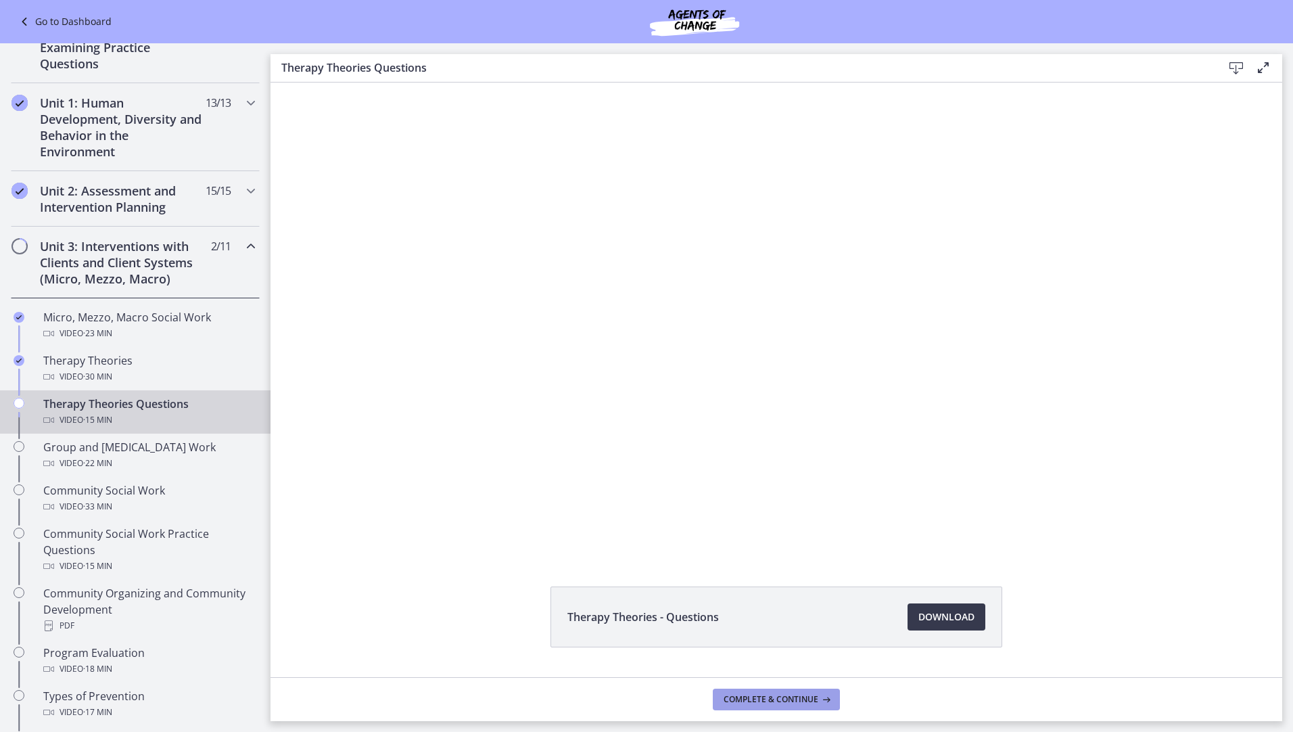
click at [785, 696] on span "Complete & continue" at bounding box center [771, 699] width 95 height 11
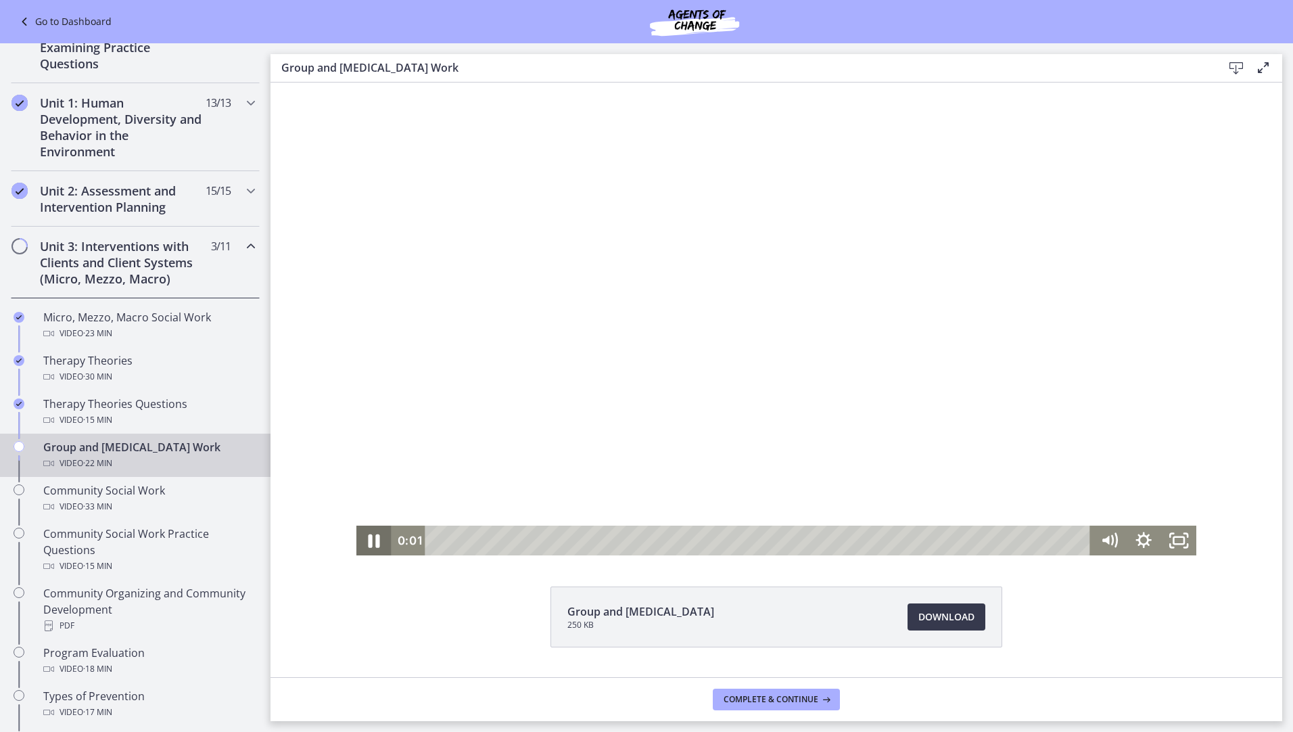
click at [363, 540] on icon "Pause" at bounding box center [373, 541] width 42 height 36
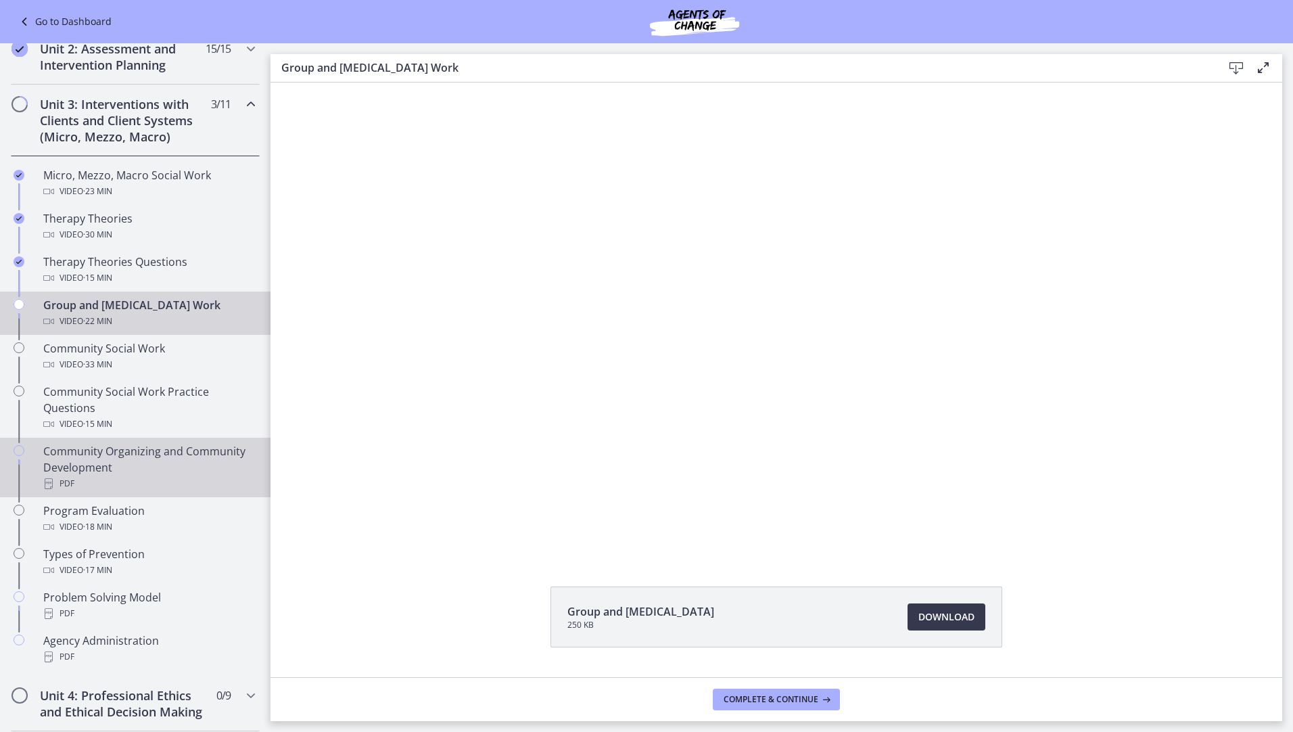
scroll to position [406, 0]
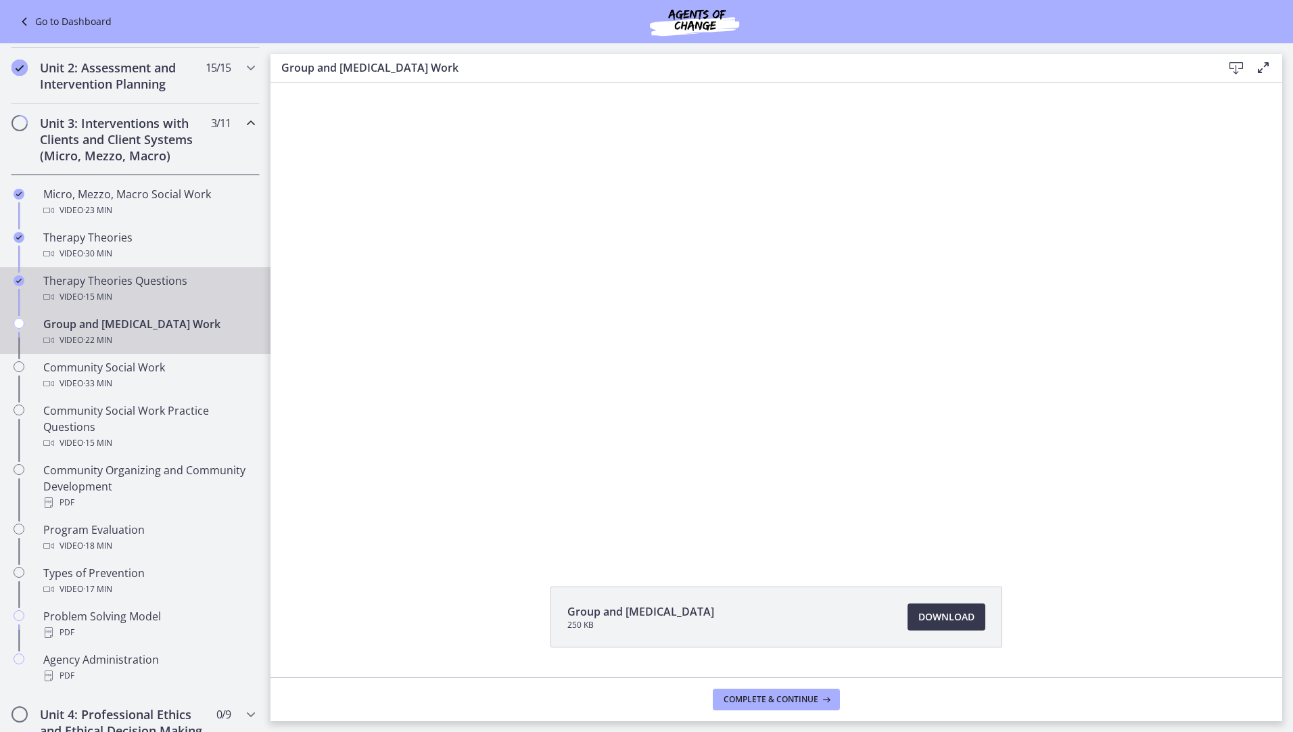
click at [62, 294] on div "Video · 15 min" at bounding box center [148, 297] width 211 height 16
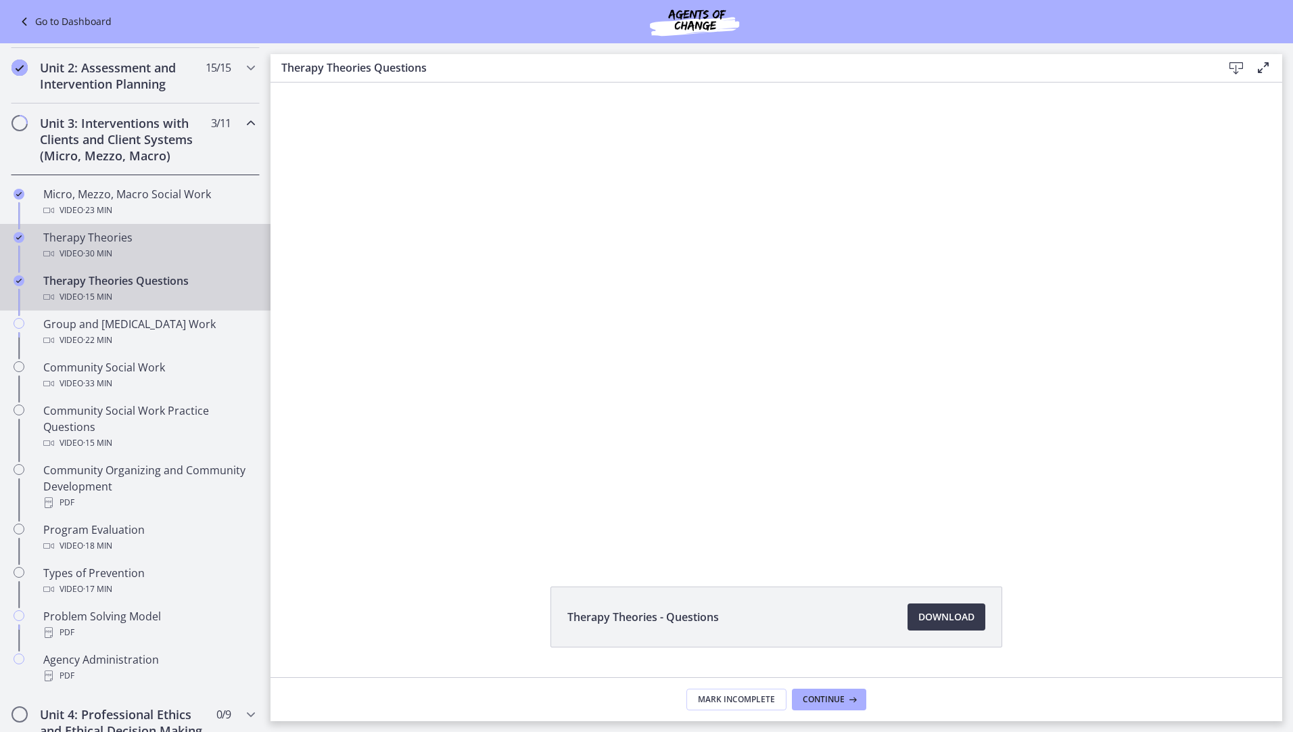
click at [137, 237] on div "Therapy Theories Video · 30 min" at bounding box center [148, 245] width 211 height 32
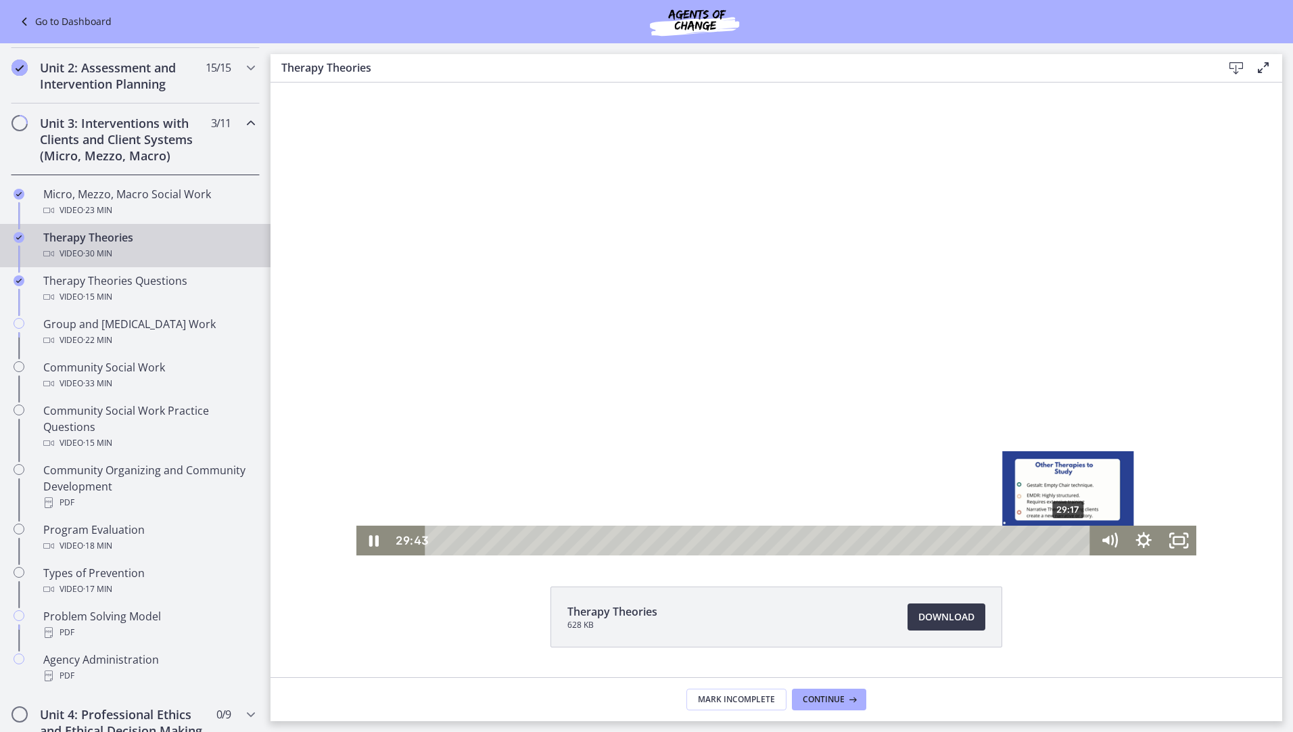
click at [1065, 543] on div "29:17" at bounding box center [760, 541] width 645 height 30
click at [1055, 541] on div "28:51" at bounding box center [760, 541] width 645 height 30
click at [1044, 540] on div "28:21" at bounding box center [760, 541] width 645 height 30
click at [1038, 540] on div "Playbar" at bounding box center [1040, 540] width 9 height 9
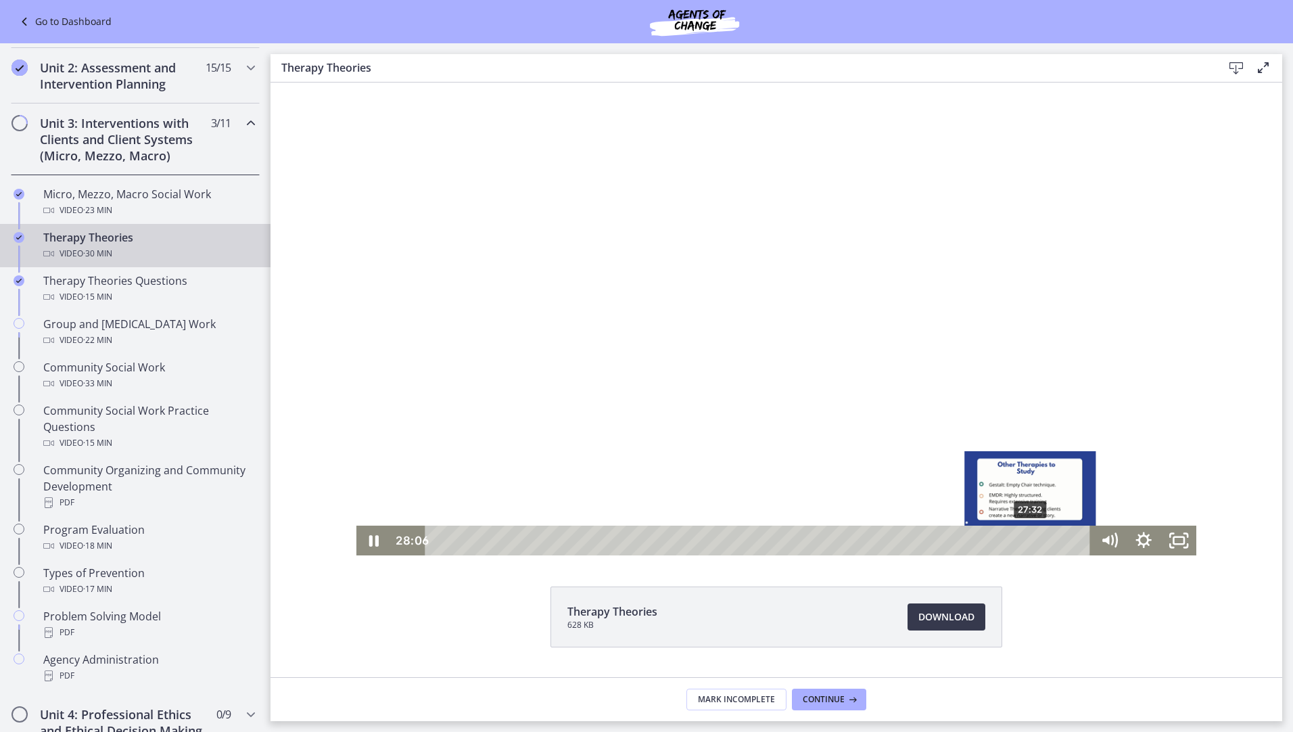
click at [1027, 537] on div "27:32" at bounding box center [760, 541] width 645 height 30
click at [1020, 538] on div "27:13" at bounding box center [760, 541] width 645 height 30
click at [1025, 538] on div "27:26" at bounding box center [760, 541] width 645 height 30
click at [1029, 538] on div "27:38" at bounding box center [760, 541] width 645 height 30
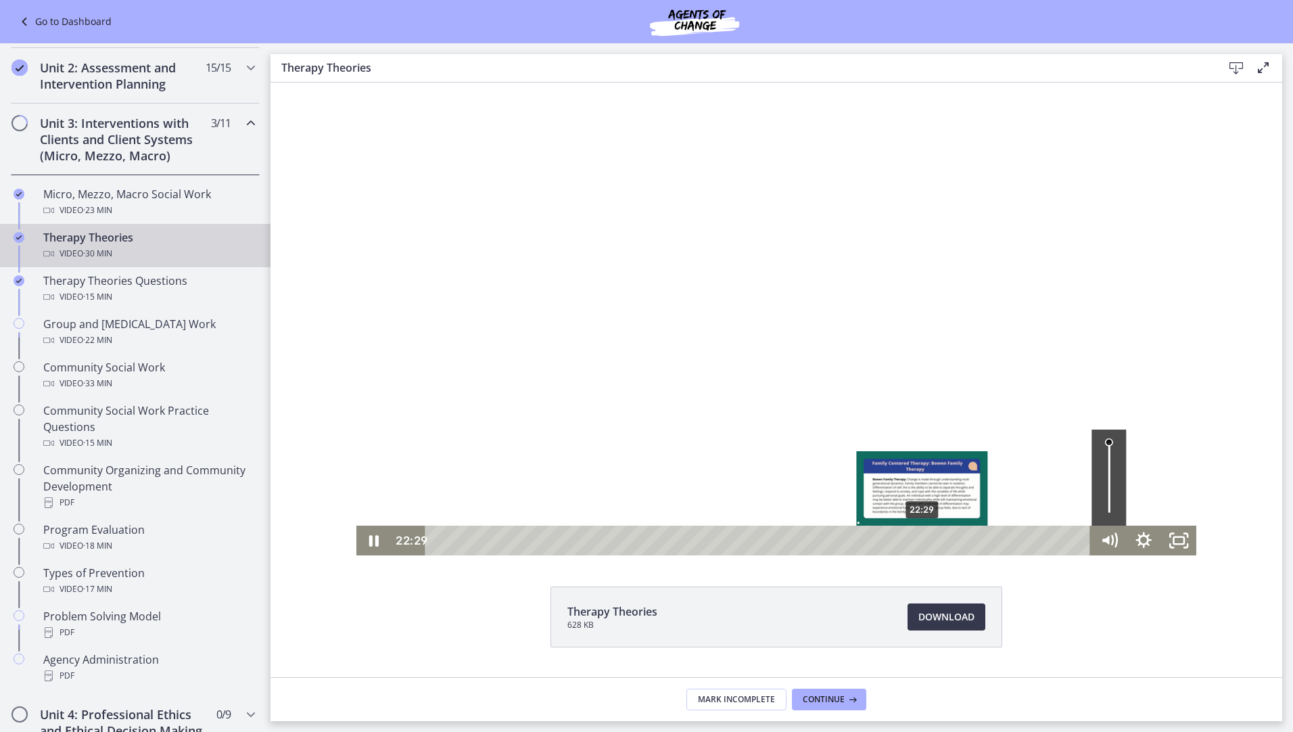
click at [918, 538] on div "22:29" at bounding box center [760, 541] width 645 height 30
click at [926, 538] on div "22:52" at bounding box center [760, 541] width 645 height 30
click at [941, 540] on div "23:35" at bounding box center [760, 541] width 645 height 30
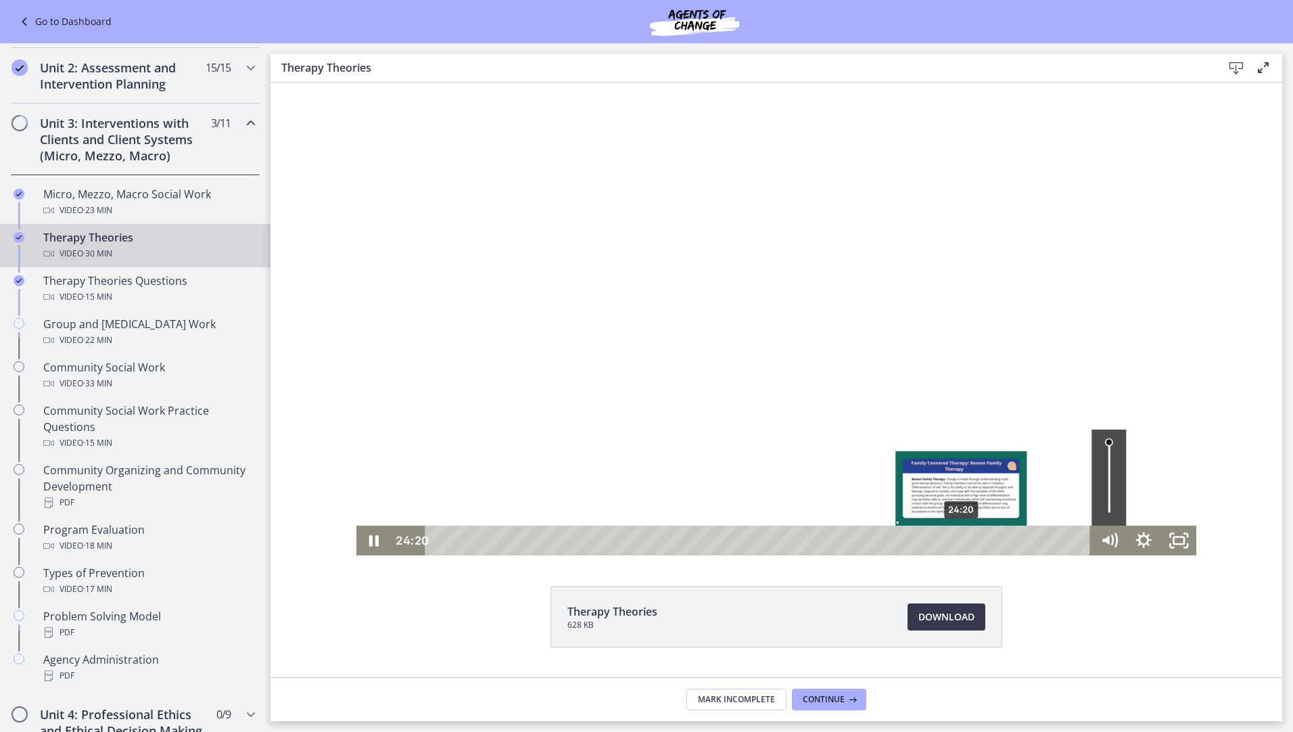
click at [958, 538] on div "24:20" at bounding box center [760, 541] width 645 height 30
click at [989, 544] on div "25:47" at bounding box center [760, 541] width 645 height 30
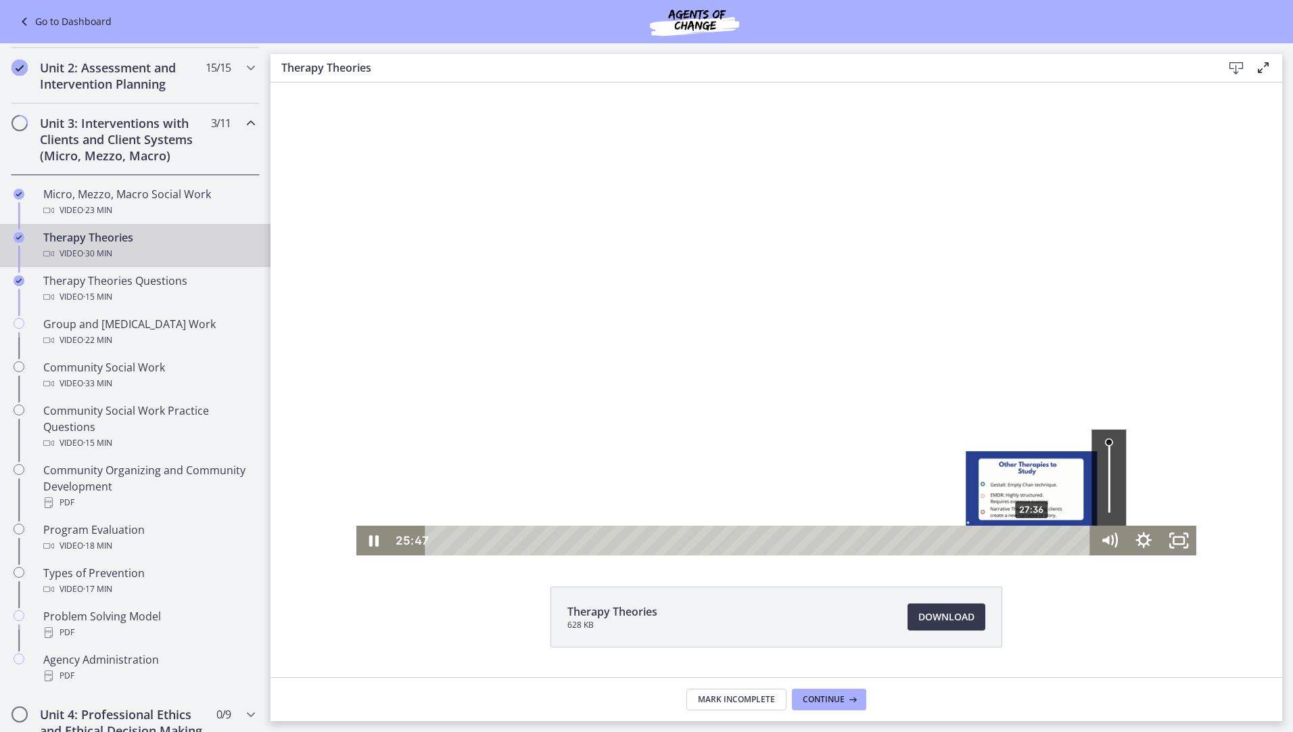
click at [1028, 540] on div "27:36" at bounding box center [760, 541] width 645 height 30
click at [1040, 540] on div "28:10" at bounding box center [760, 541] width 645 height 30
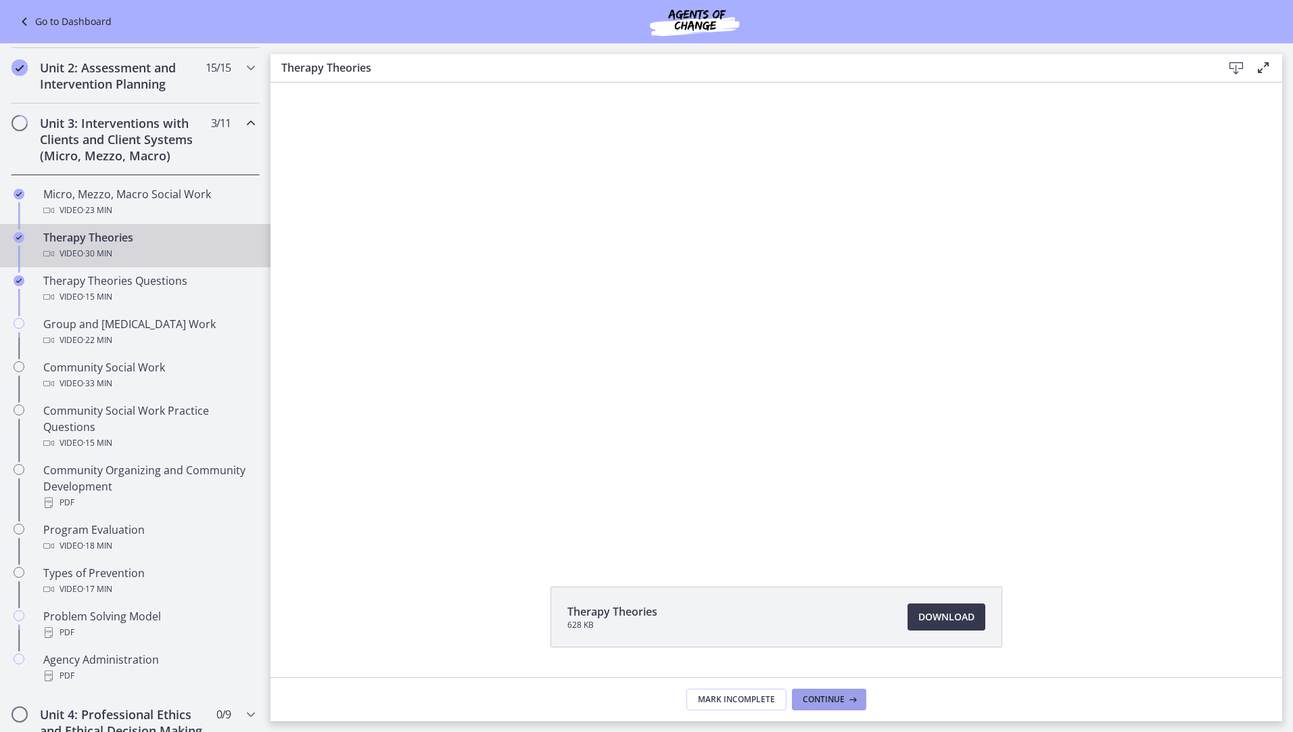
click at [843, 697] on span "Continue" at bounding box center [824, 699] width 42 height 11
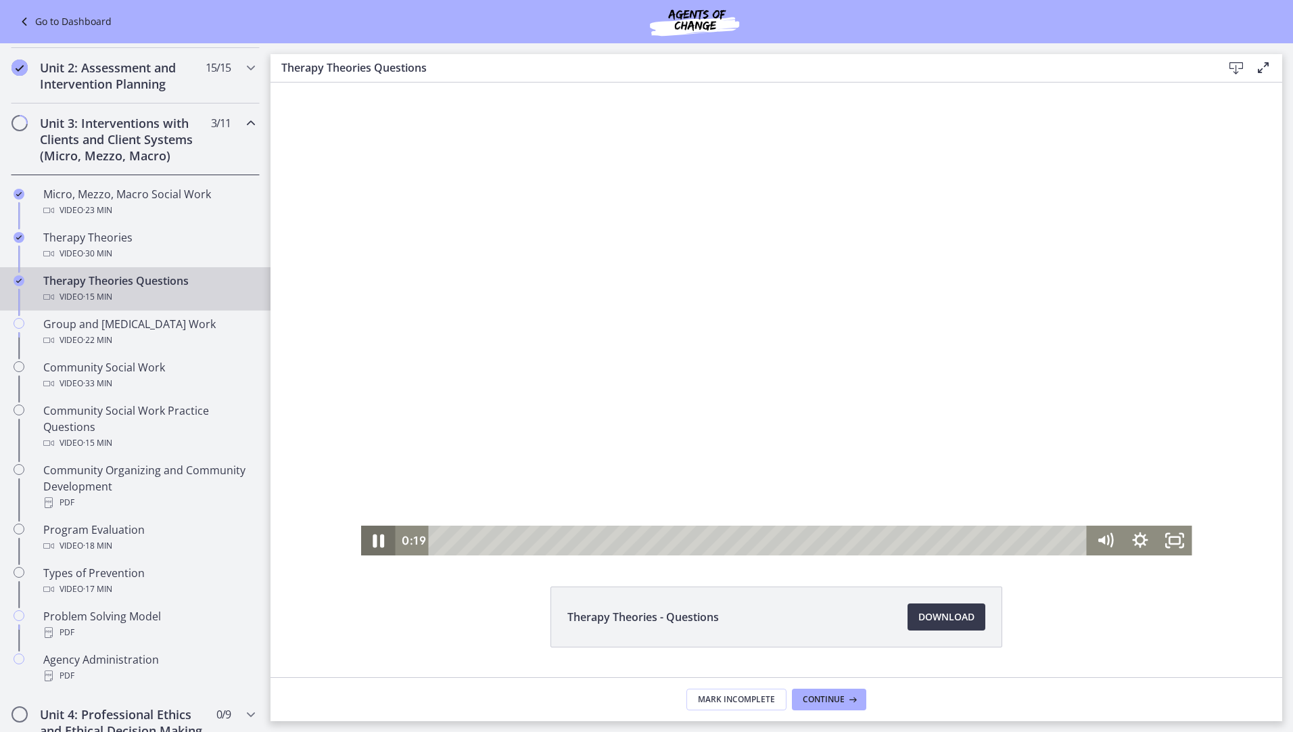
click at [373, 542] on icon "Pause" at bounding box center [378, 541] width 11 height 14
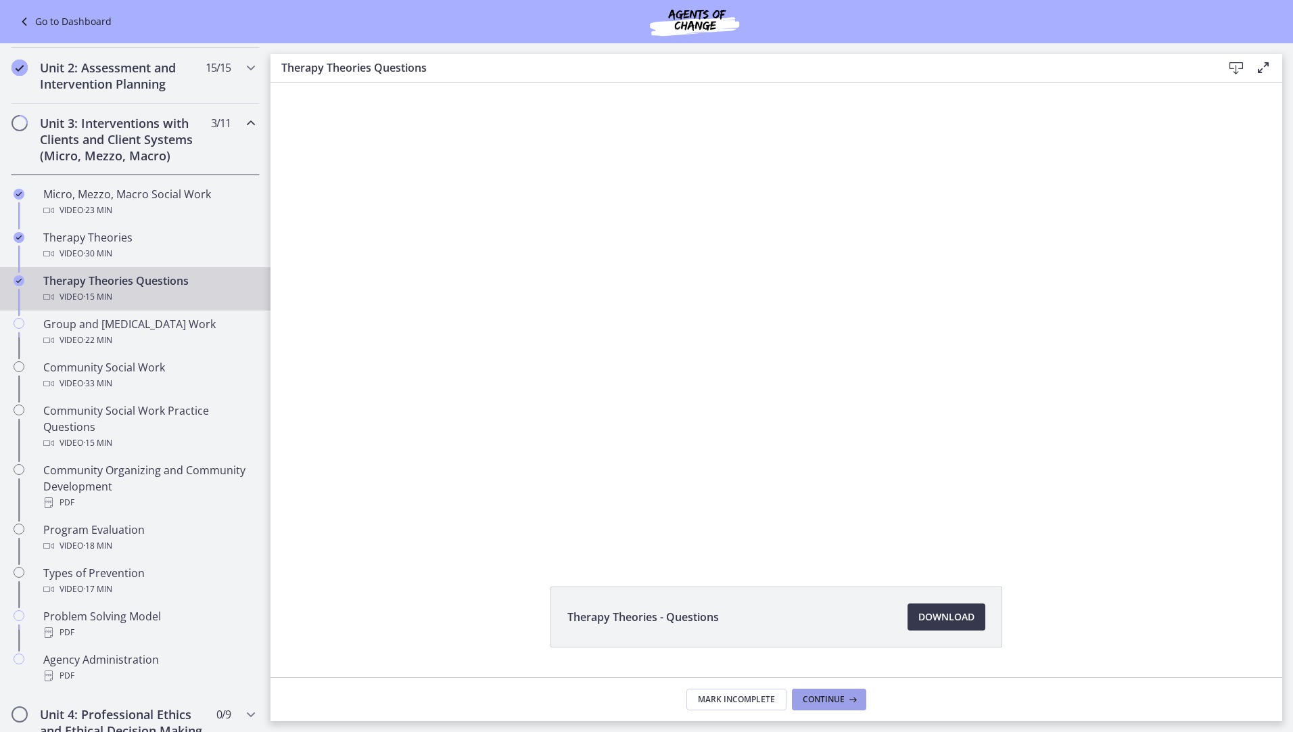
click at [845, 701] on icon at bounding box center [852, 699] width 14 height 11
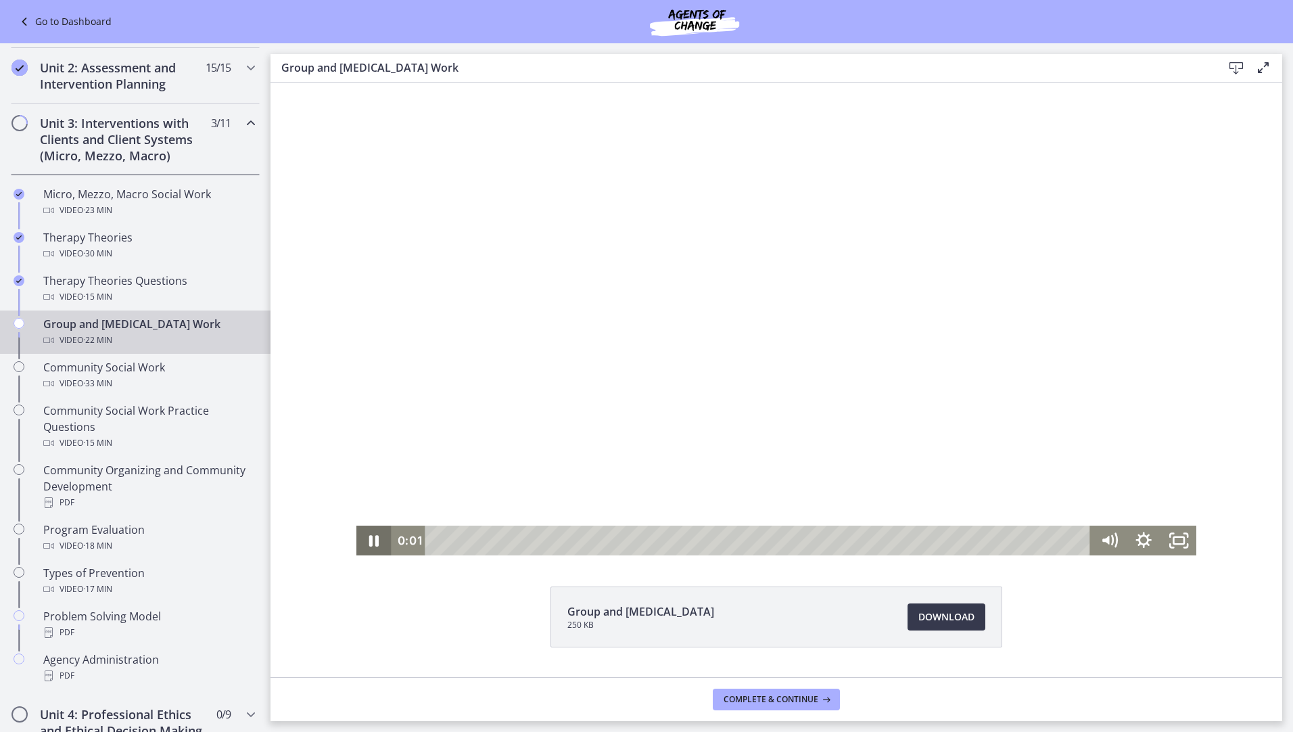
click at [363, 540] on icon "Pause" at bounding box center [373, 541] width 35 height 30
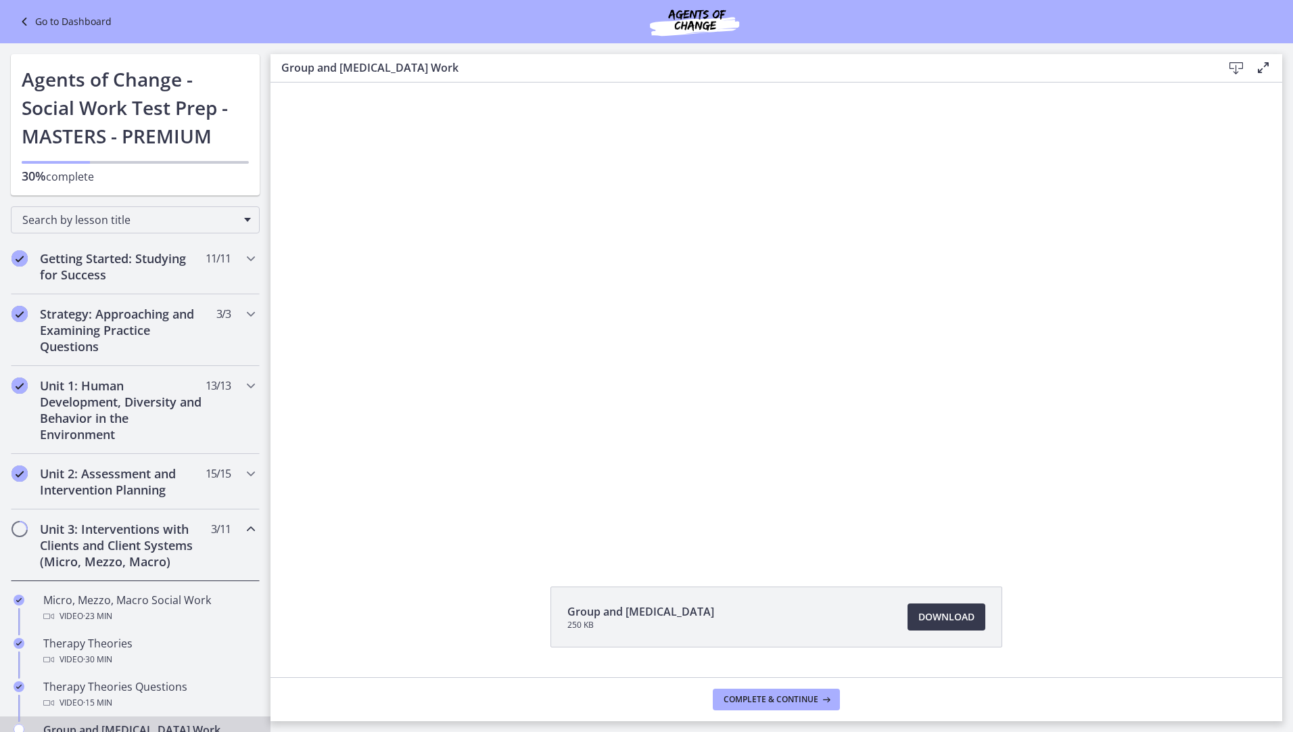
scroll to position [406, 0]
